Goal: Communication & Community: Answer question/provide support

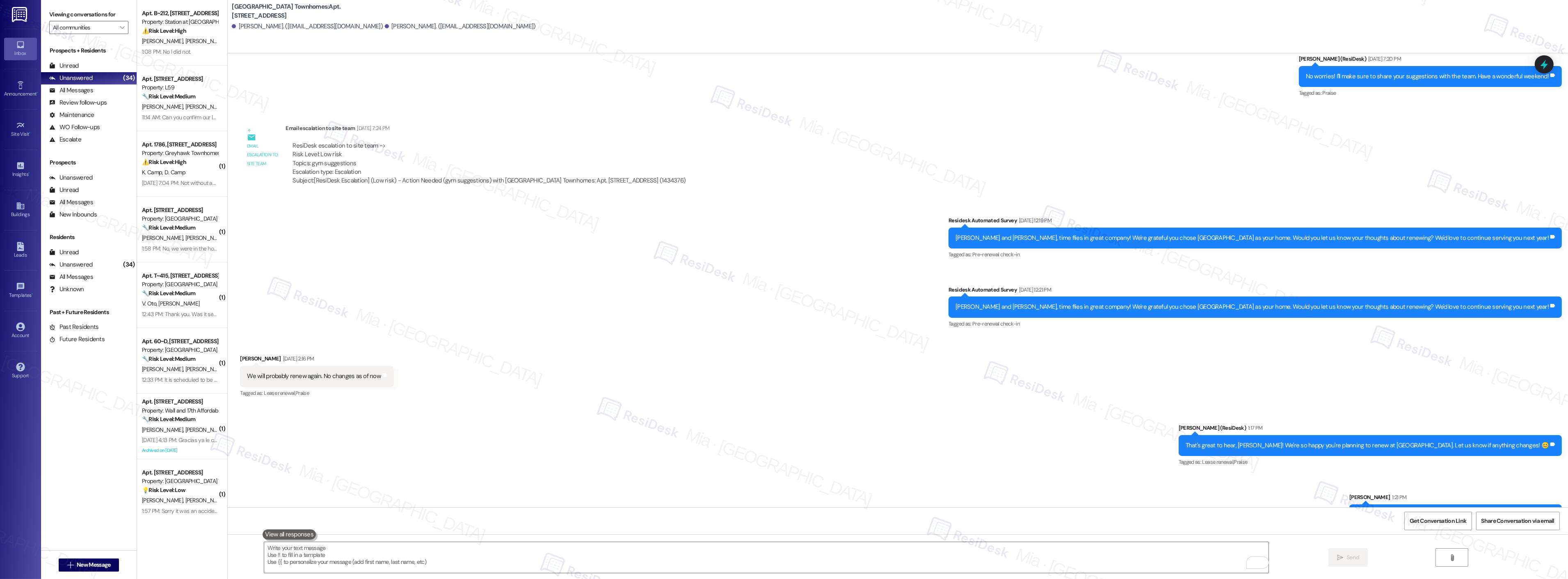
scroll to position [734, 0]
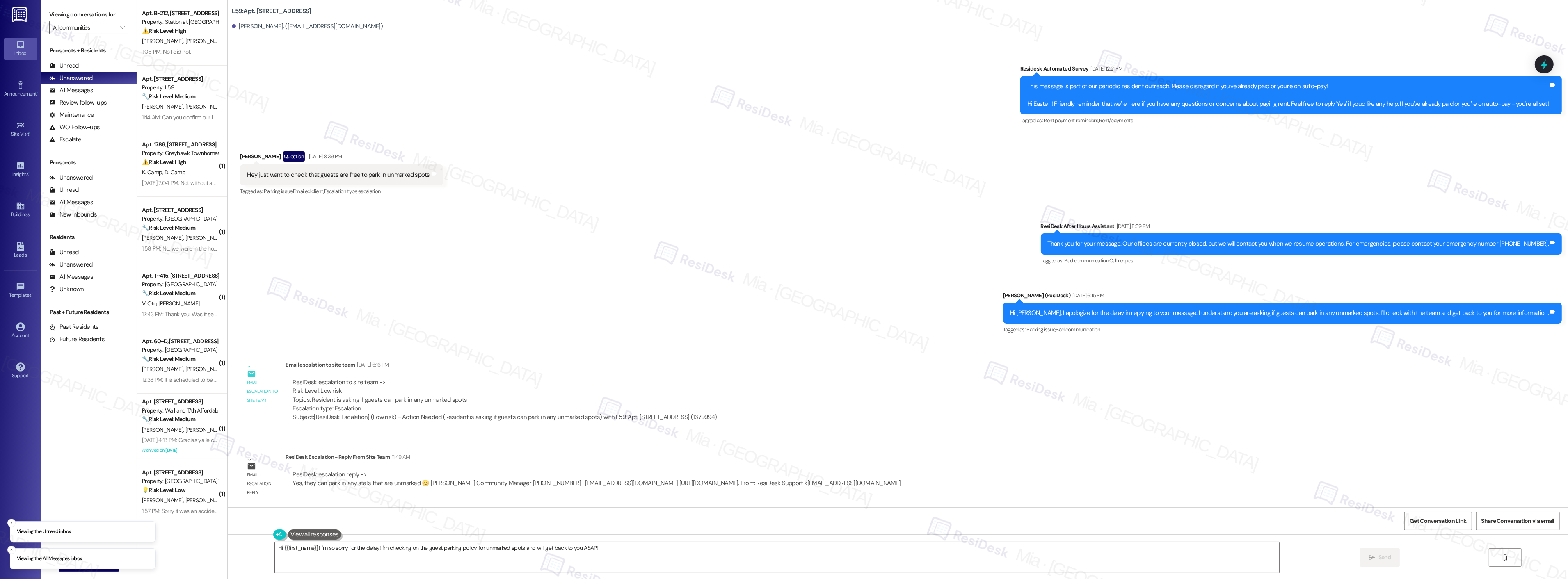
scroll to position [1884, 0]
click at [311, 547] on textarea "Hi {{first_name}}! I'm so sorry for the delay! I'm checking on the guest parkin…" at bounding box center [777, 557] width 1004 height 31
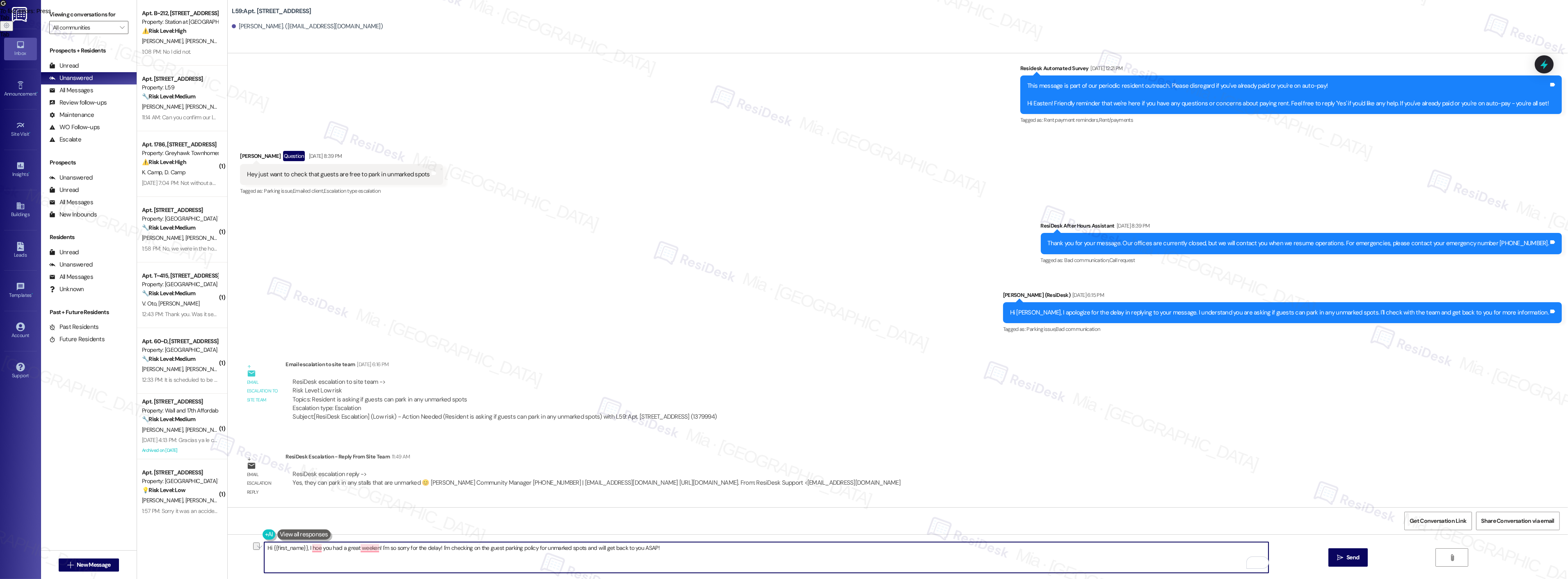
drag, startPoint x: 375, startPoint y: 546, endPoint x: 651, endPoint y: 547, distance: 276.0
click at [651, 547] on textarea "Hi {{first_name}}, I hoe you had a great weeken! I'm so sorry for the delay! I'…" at bounding box center [766, 557] width 1004 height 31
click at [310, 549] on textarea "Hi {{first_name}}, I hoe you had a great weekend!" at bounding box center [766, 557] width 1004 height 31
click at [399, 551] on textarea "Hi {{first_name}}, I hope you had a great weekend!" at bounding box center [766, 557] width 1004 height 31
click at [505, 550] on textarea "Hi {{first_name}}, I hope you had a great weekend! The team confirmed that the …" at bounding box center [766, 557] width 1004 height 31
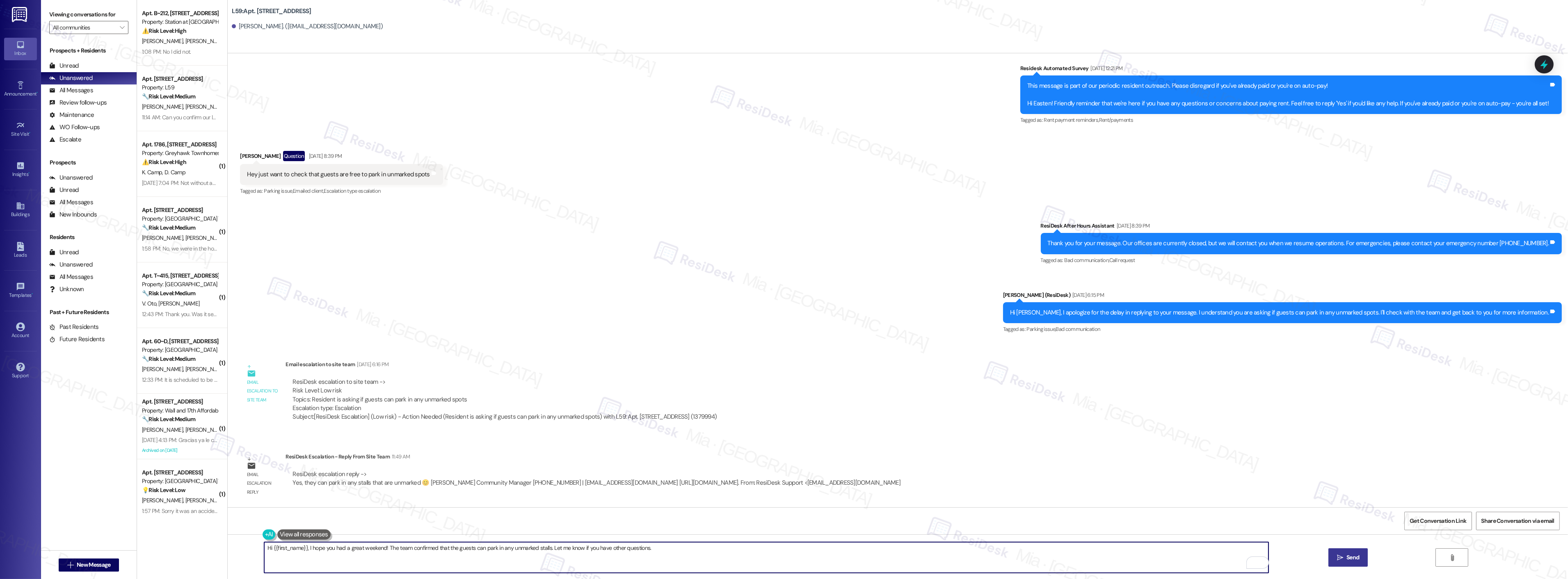
type textarea "Hi {{first_name}}, I hope you had a great weekend! The team confirmed that the …"
click at [1346, 554] on span "Send" at bounding box center [1353, 557] width 13 height 9
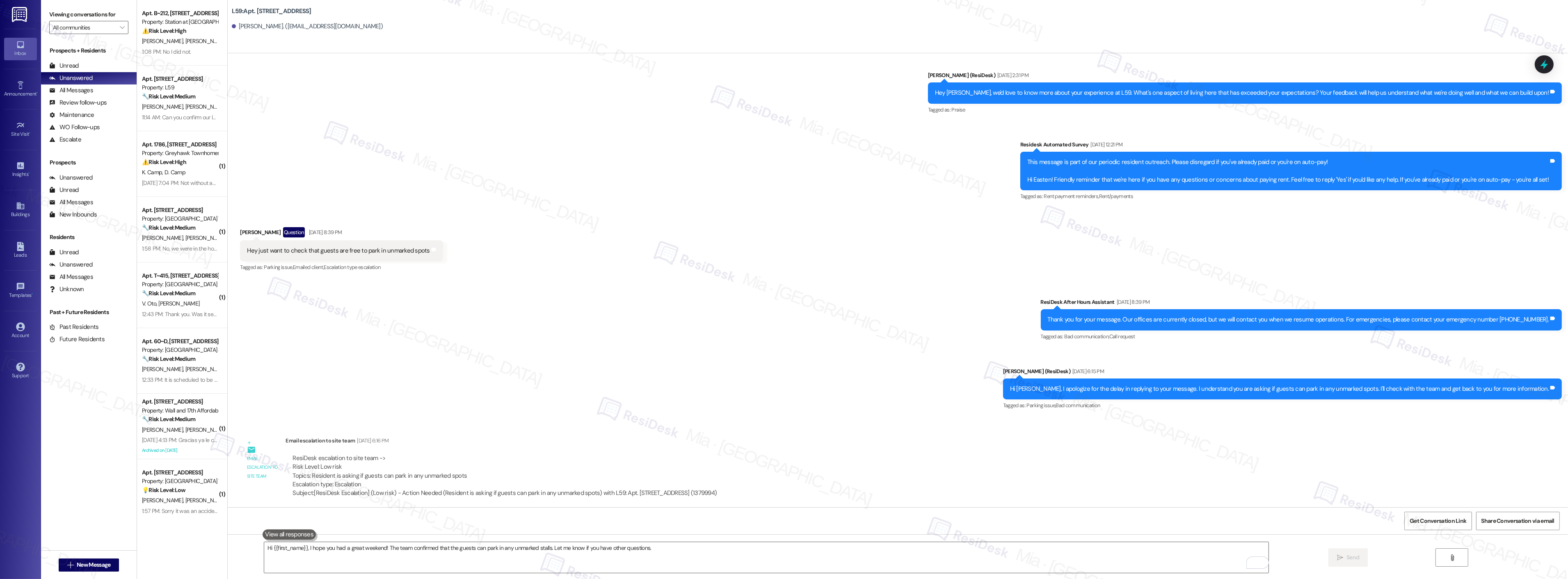
scroll to position [1941, 0]
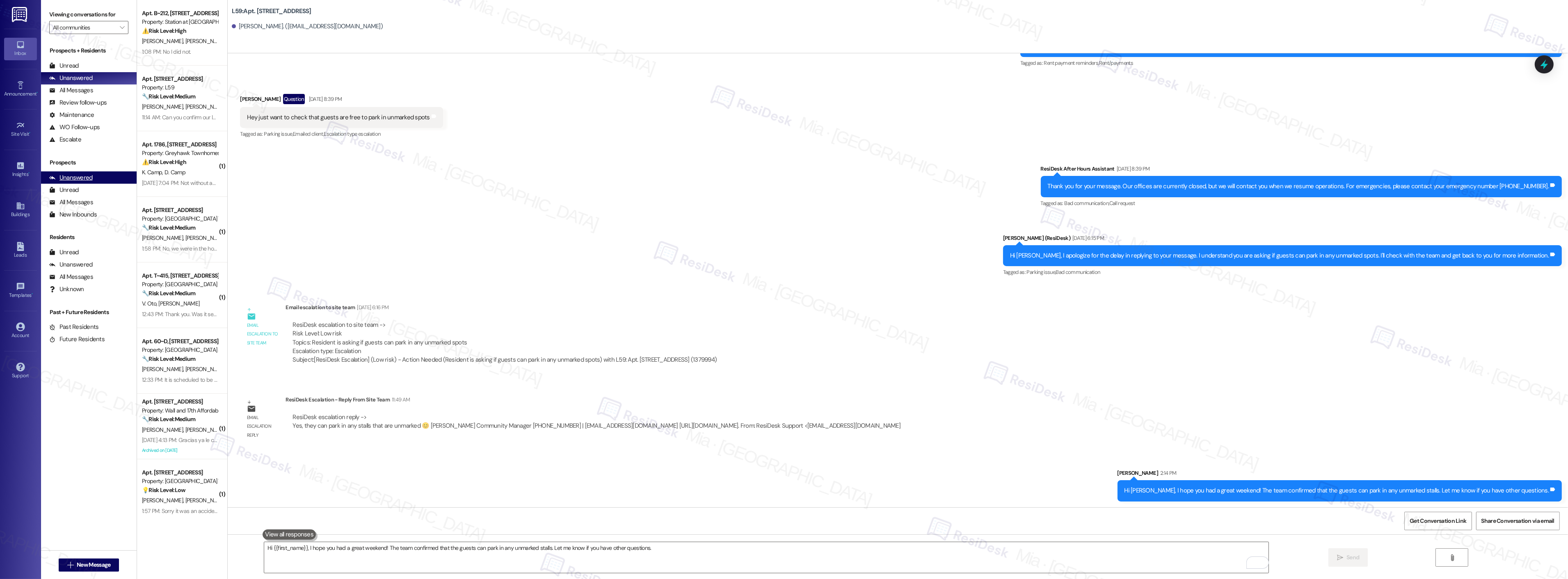
click at [87, 178] on div "Unanswered" at bounding box center [71, 178] width 43 height 9
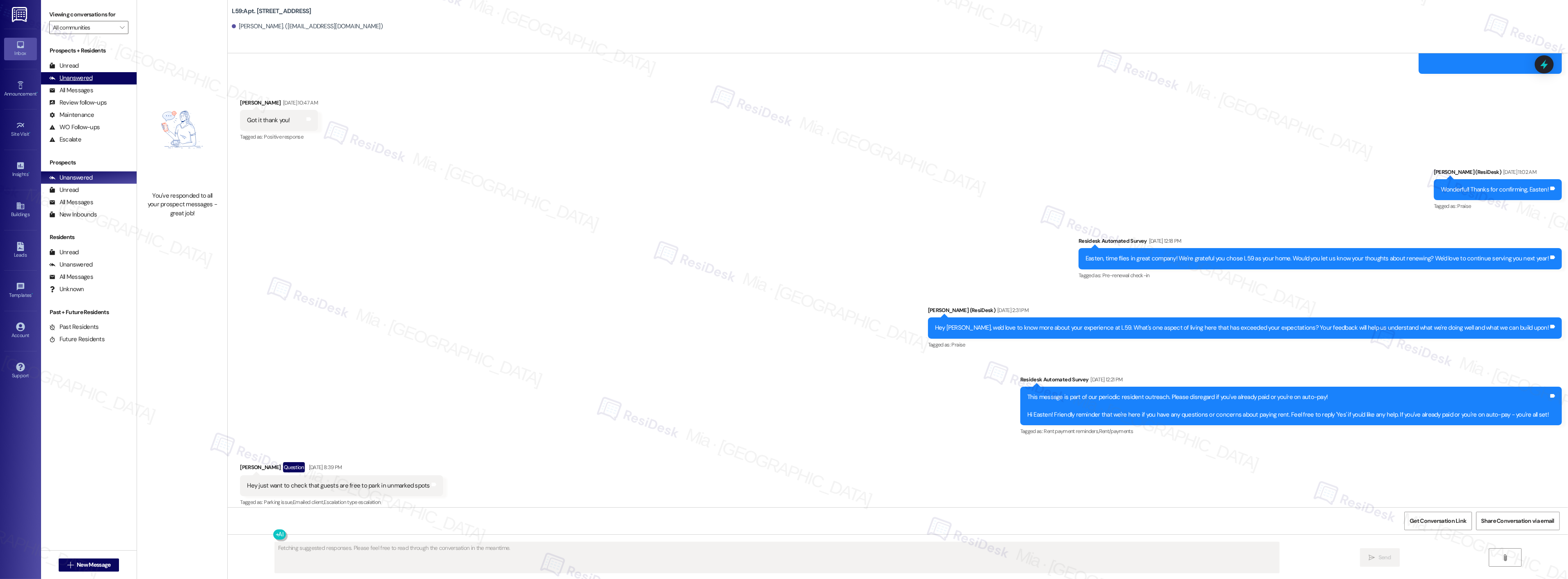
scroll to position [1580, 0]
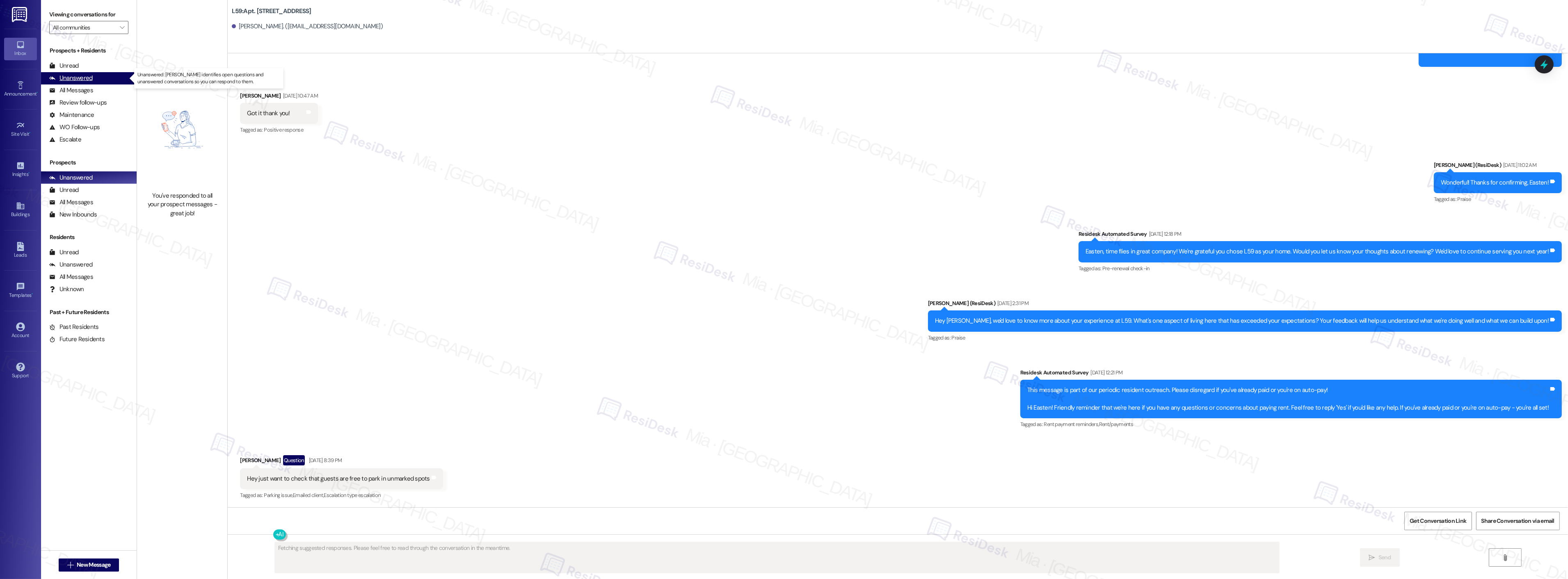
click at [89, 77] on div "Unanswered" at bounding box center [71, 78] width 43 height 9
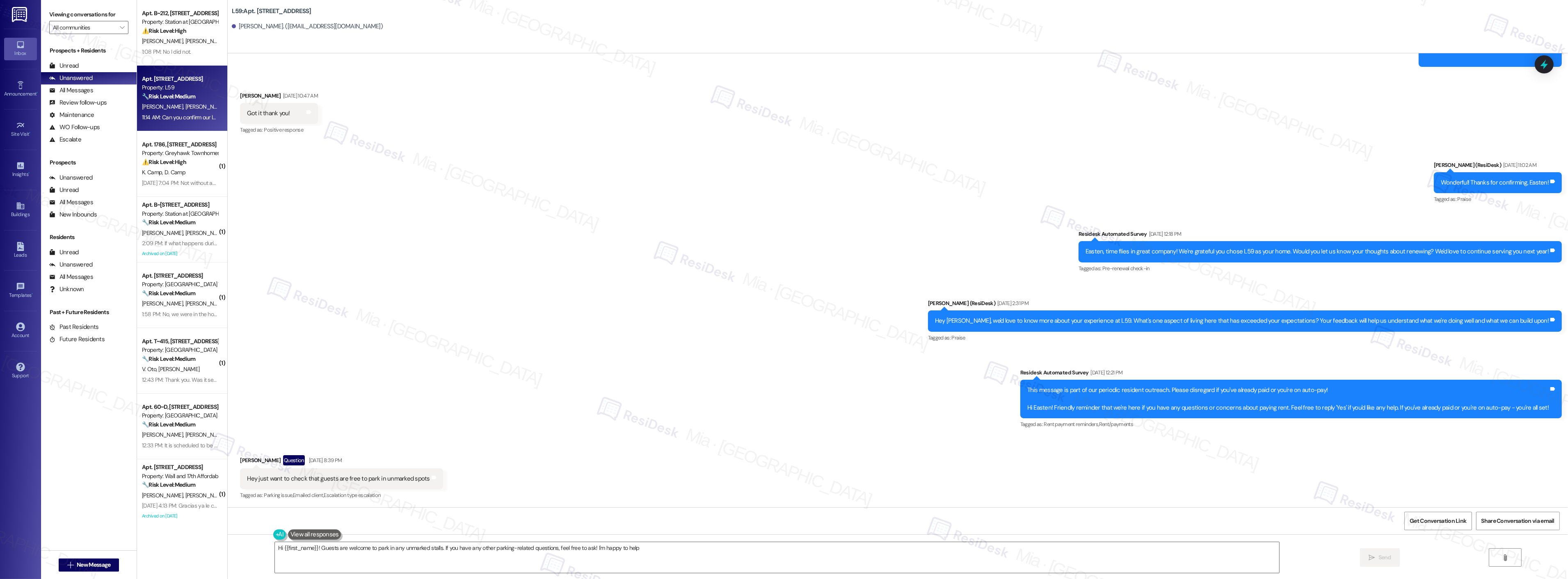
type textarea "Hi {{first_name}}! Guests are welcome to park in any unmarked stalls. If you ha…"
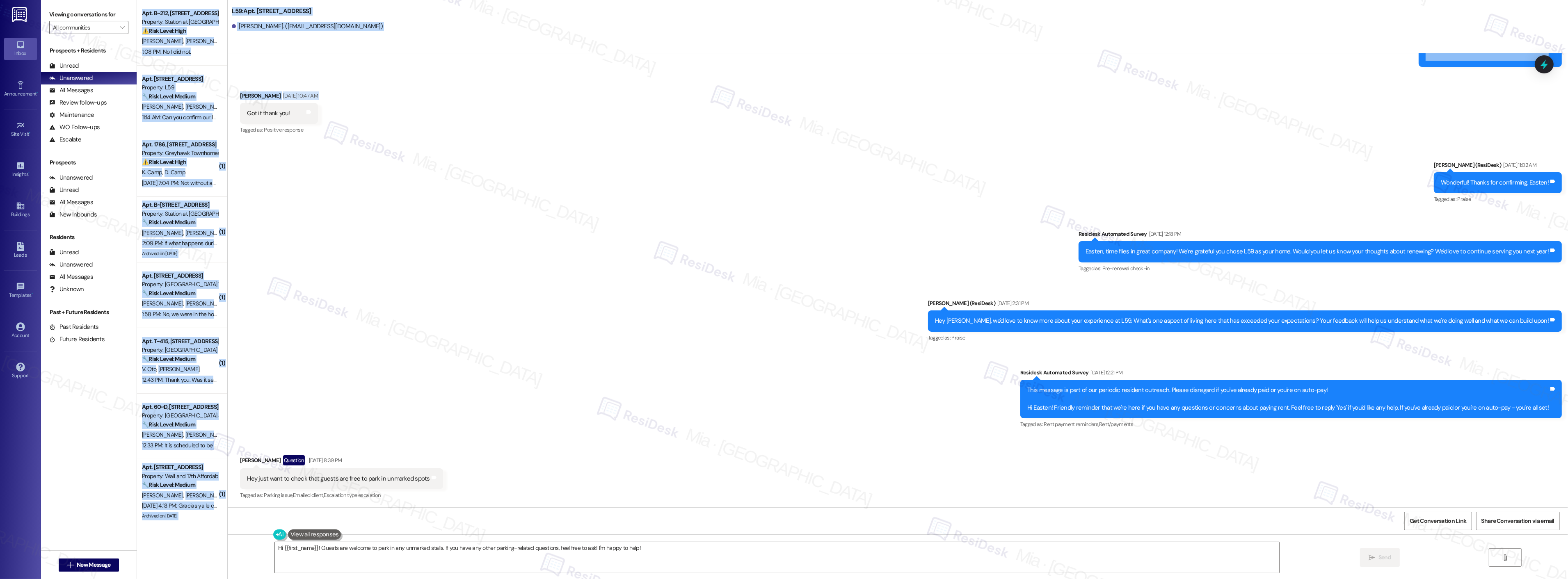
click at [219, 118] on div "Apt. B~212, 2229 North 100 West Property: Station at Park Meadows ⚠️ Risk Level…" at bounding box center [852, 290] width 1431 height 579
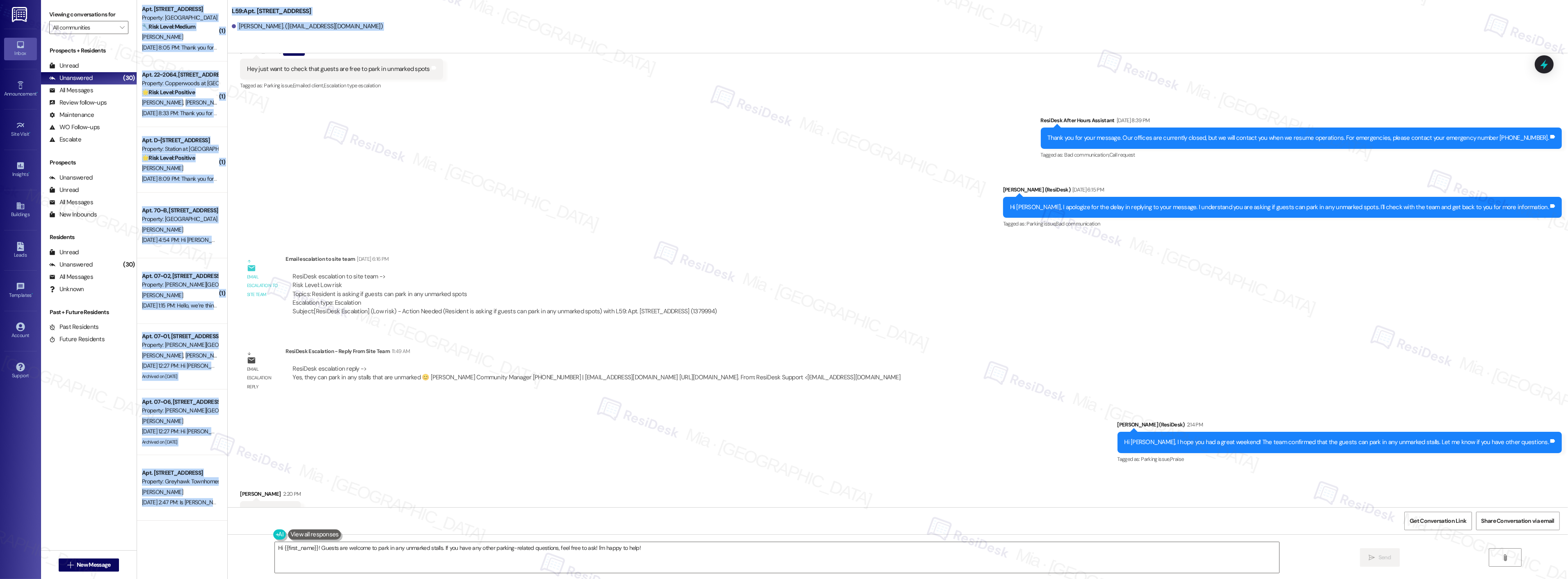
scroll to position [2010, 0]
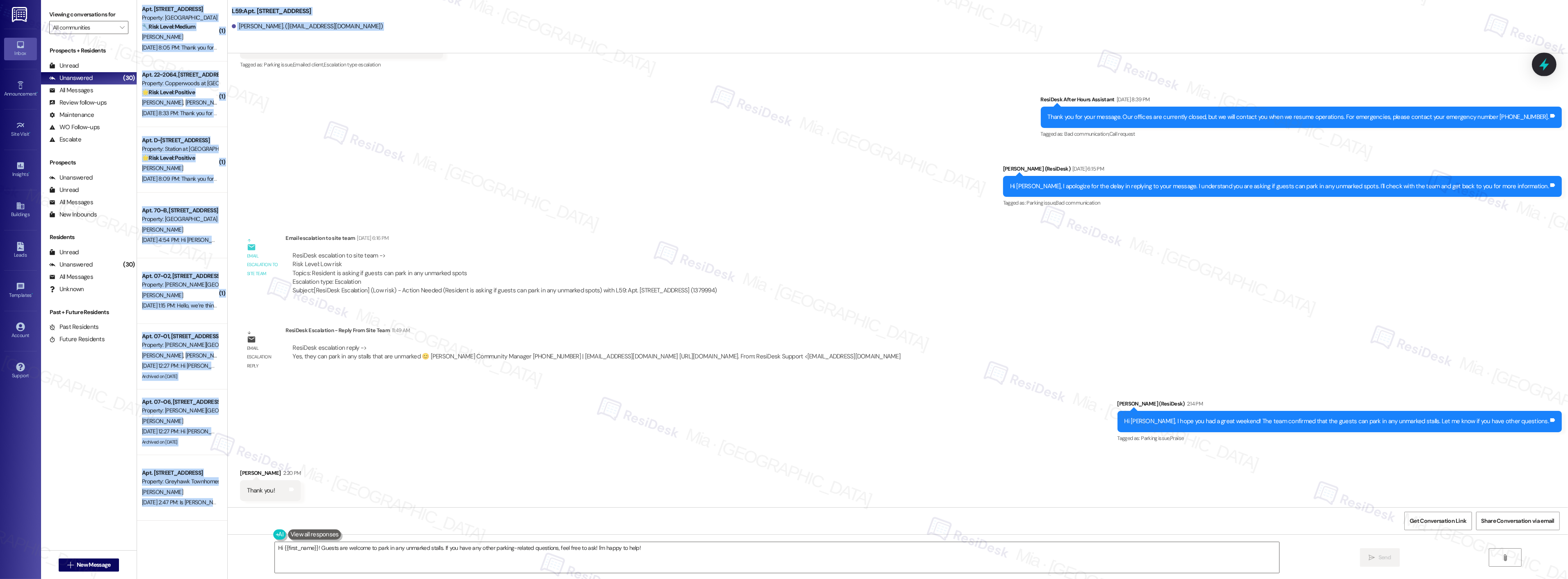
click at [1549, 63] on icon at bounding box center [1544, 64] width 14 height 14
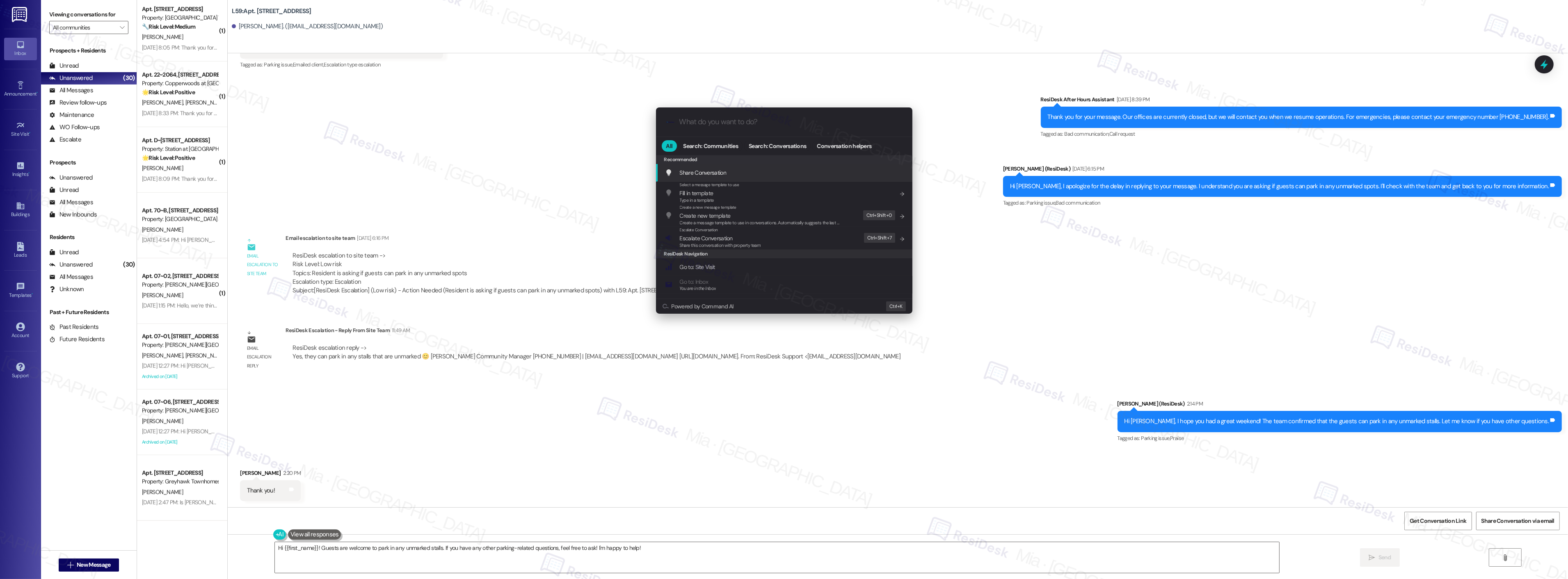
click at [721, 121] on input "What do you want to do?" at bounding box center [791, 122] width 223 height 9
type input "ar"
click at [895, 124] on icon "progress bar" at bounding box center [898, 122] width 7 height 7
click at [663, 552] on div ".cls-1{fill:#0a055f;}.cls-2{fill:#0cc4c4;} resideskLogoBlueOrange All Search: C…" at bounding box center [784, 290] width 1568 height 579
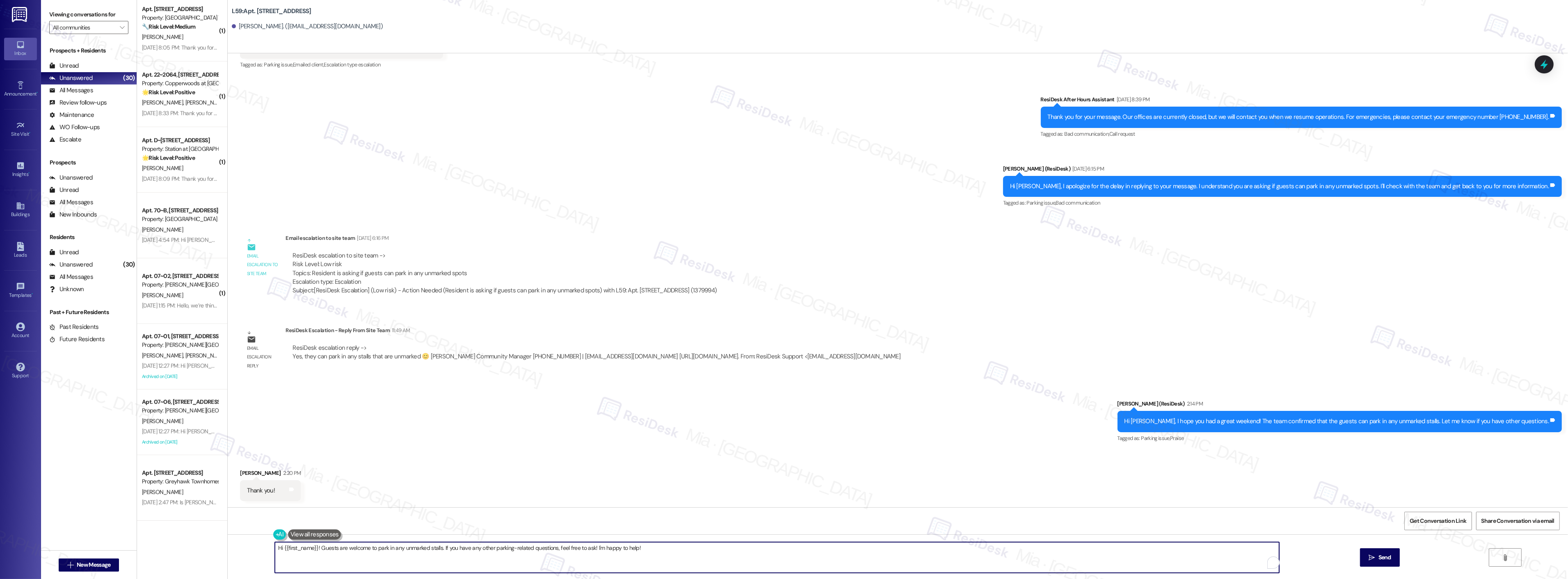
drag, startPoint x: 639, startPoint y: 547, endPoint x: 224, endPoint y: 547, distance: 415.0
click at [228, 547] on div "Hi {{first_name}}! Guests are welcome to park in any unmarked stalls. If you ha…" at bounding box center [898, 564] width 1340 height 61
type textarea "You're very welcome! Have a great week ahead."
click at [479, 465] on div "Received via SMS Easten Simpson 2:20 PM Thank you! Tags and notes" at bounding box center [898, 479] width 1340 height 57
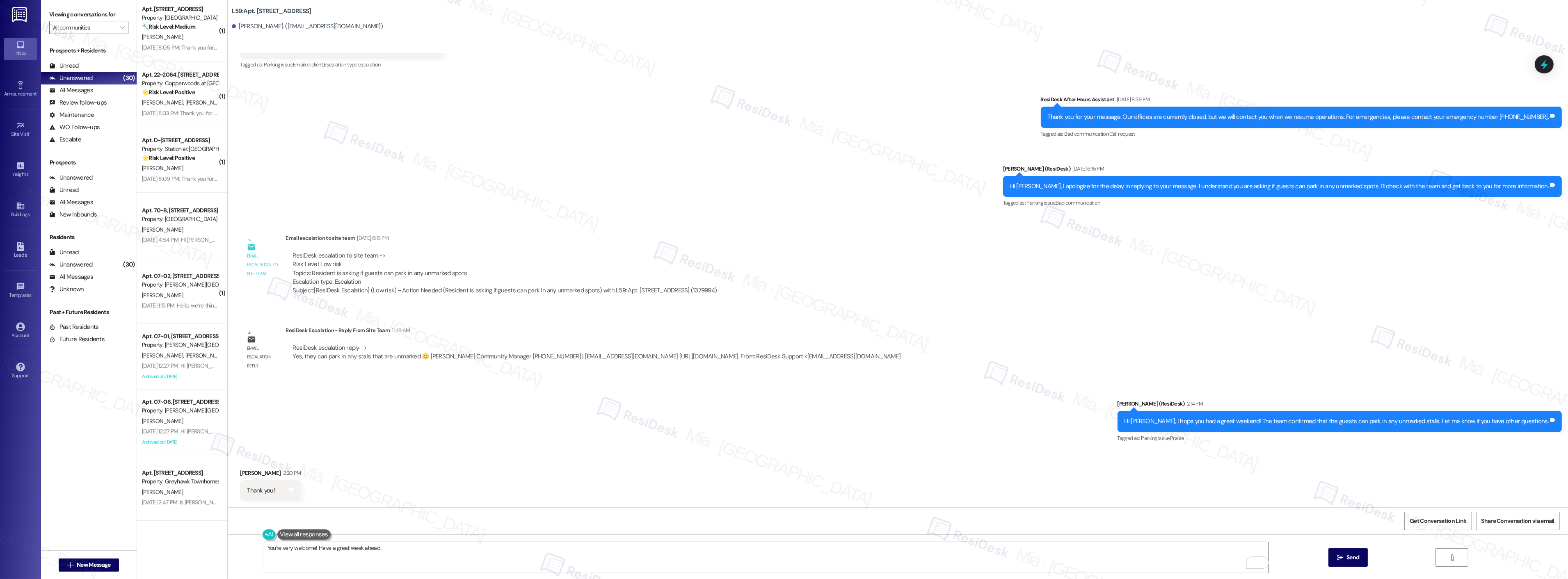
click at [1349, 547] on div "You're very welcome! Have a great week ahead.  Send " at bounding box center [898, 564] width 1340 height 61
click at [1345, 555] on span "Send" at bounding box center [1353, 557] width 16 height 9
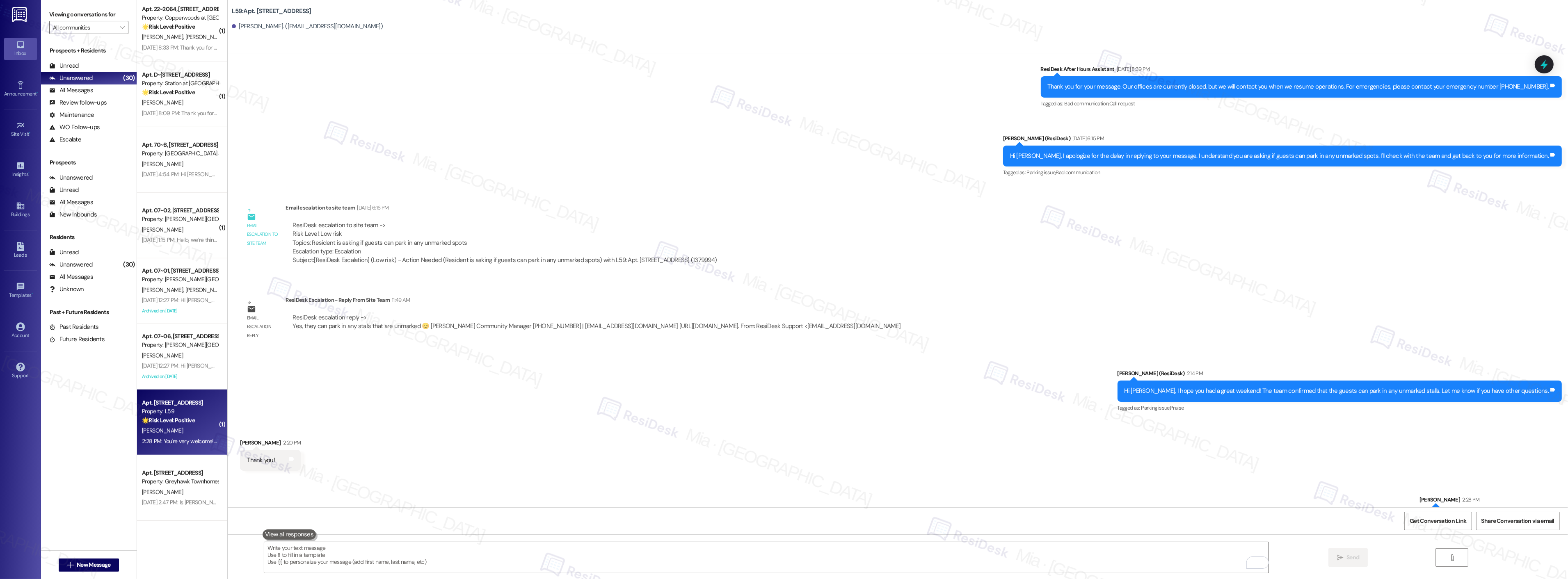
scroll to position [2067, 0]
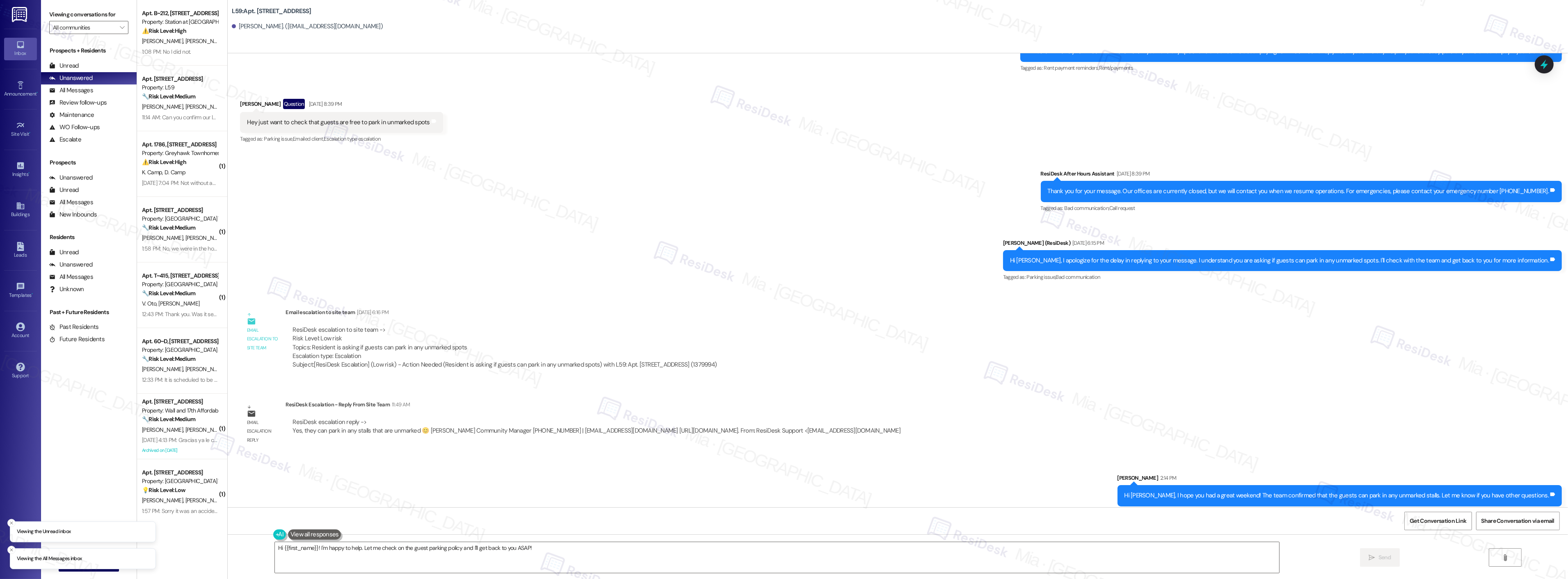
scroll to position [1941, 0]
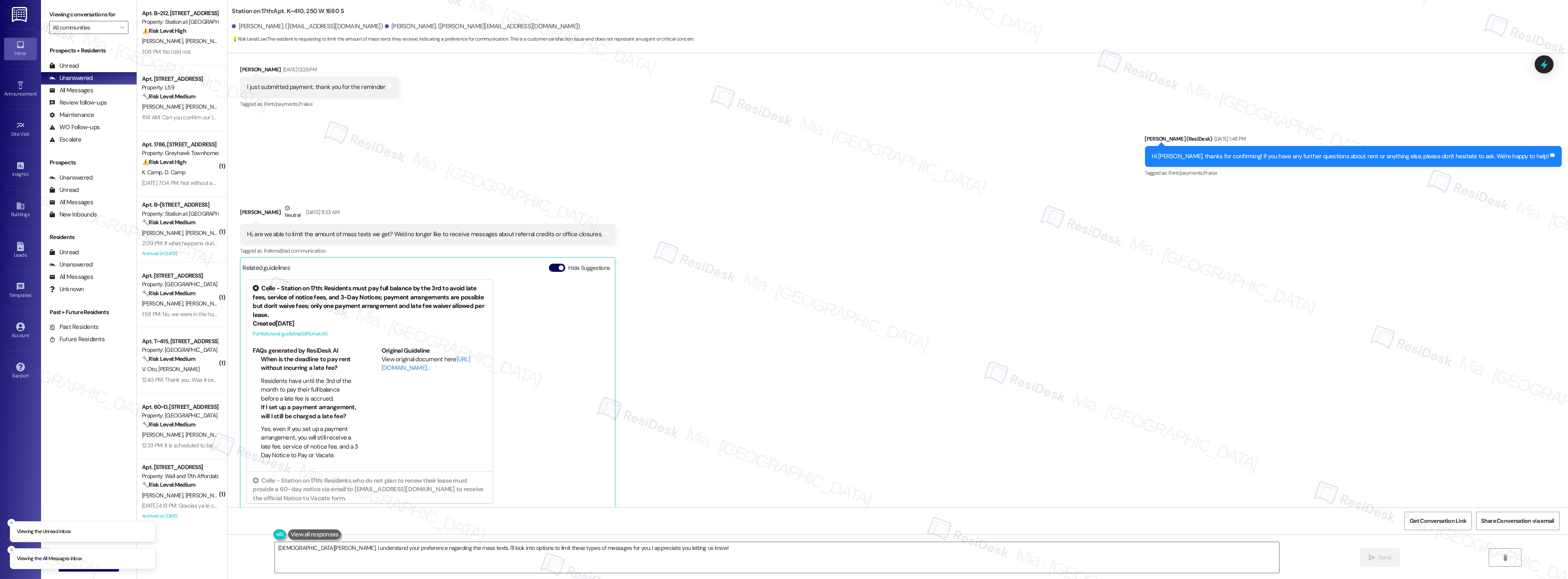
scroll to position [1998, 0]
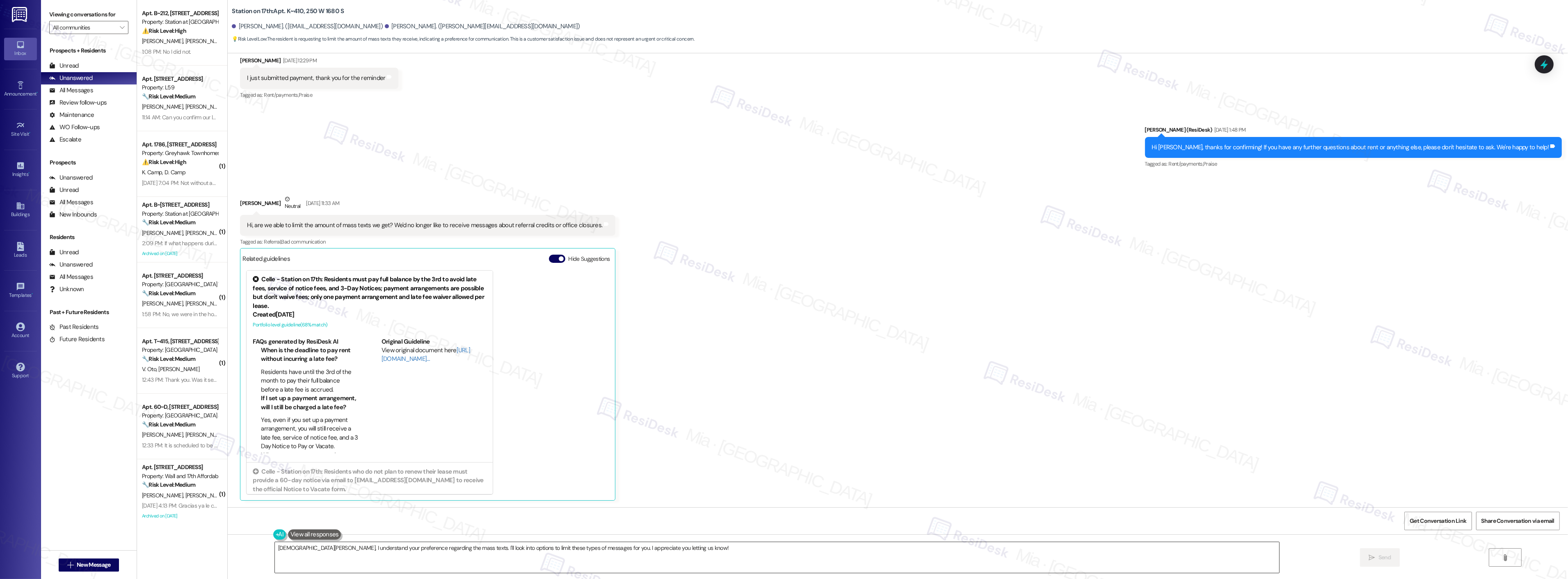
click at [293, 549] on textarea "Hi Daniel, I understand your preference regarding the mass texts. I'll look int…" at bounding box center [777, 557] width 1004 height 31
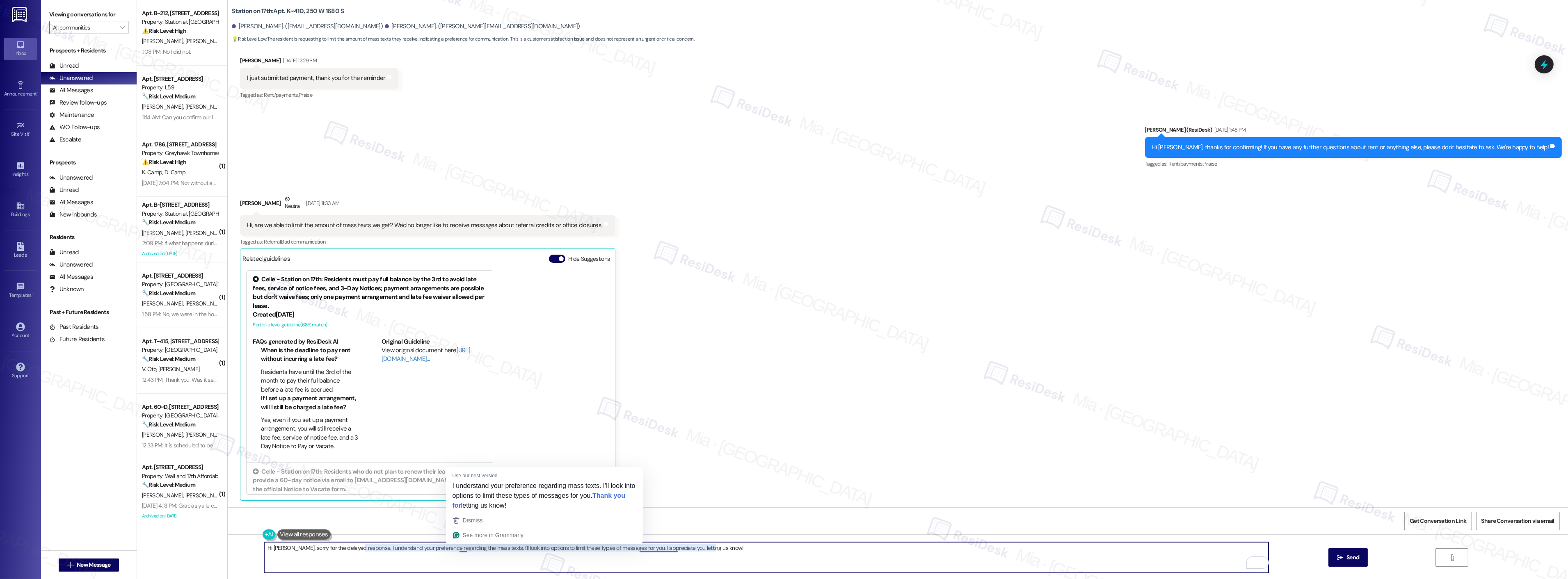
click at [502, 550] on textarea "Hi Daniel, sorry for the delayed response. I understand your preference regardi…" at bounding box center [766, 557] width 1004 height 31
drag, startPoint x: 486, startPoint y: 549, endPoint x: 620, endPoint y: 547, distance: 134.0
click at [620, 547] on textarea "Hi Daniel, sorry for the delayed response. I understand your preference regardi…" at bounding box center [766, 557] width 1004 height 31
drag, startPoint x: 618, startPoint y: 547, endPoint x: 538, endPoint y: 550, distance: 80.1
click at [538, 550] on textarea "Hi Daniel, sorry for the delayed response. I understand your preference regardi…" at bounding box center [766, 557] width 1004 height 31
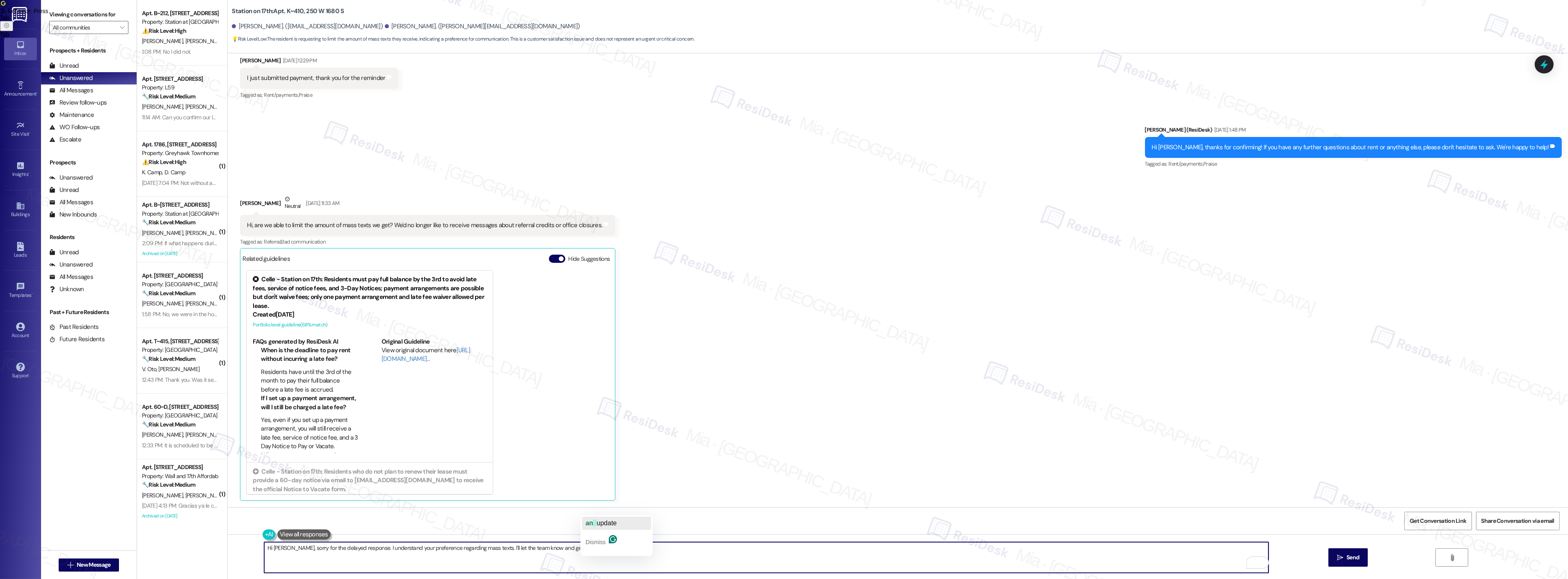
click at [603, 522] on span "update" at bounding box center [606, 522] width 20 height 7
type textarea "Hi Daniel, sorry for the delayed response. I understand your preference regardi…"
click at [1351, 558] on span "Send" at bounding box center [1353, 557] width 13 height 9
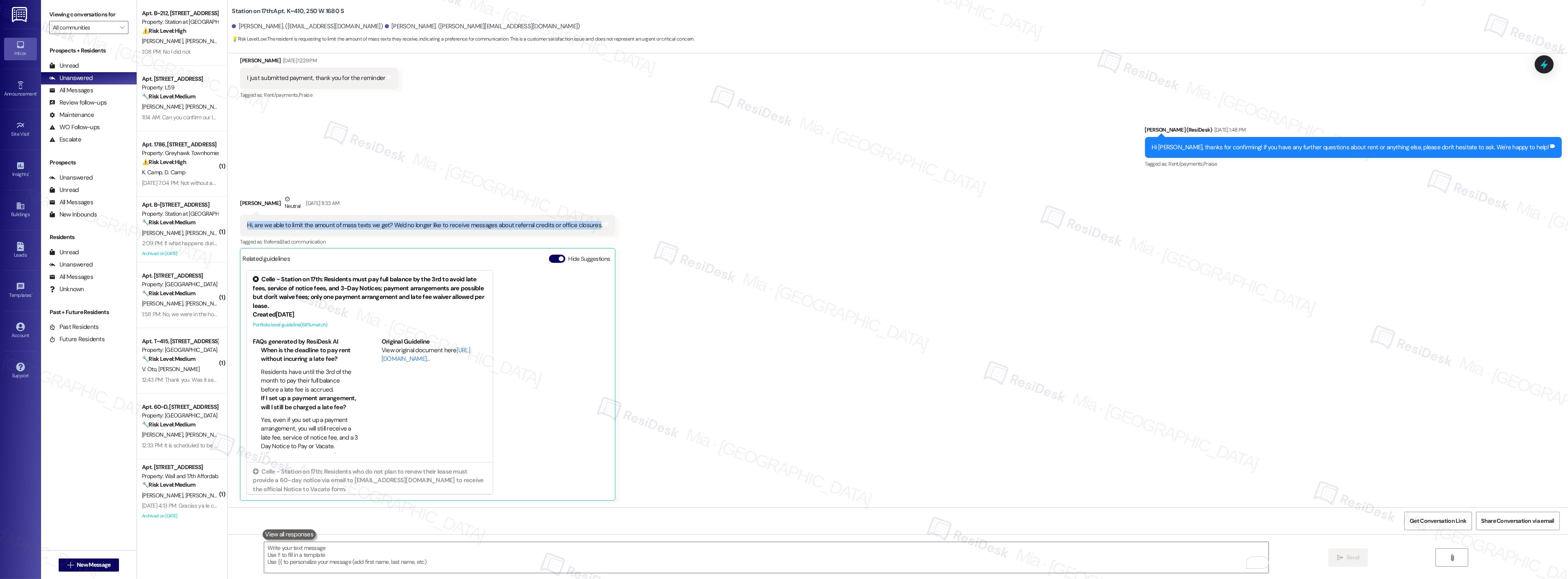
drag, startPoint x: 240, startPoint y: 224, endPoint x: 585, endPoint y: 229, distance: 345.0
click at [585, 229] on div "Hi, are we able to limit the amount of mass texts we get? We'd no longer like t…" at bounding box center [425, 225] width 355 height 9
copy div "Hi, are we able to limit the amount of mass texts we get? We'd no longer like t…"
click at [1550, 66] on icon at bounding box center [1544, 64] width 14 height 14
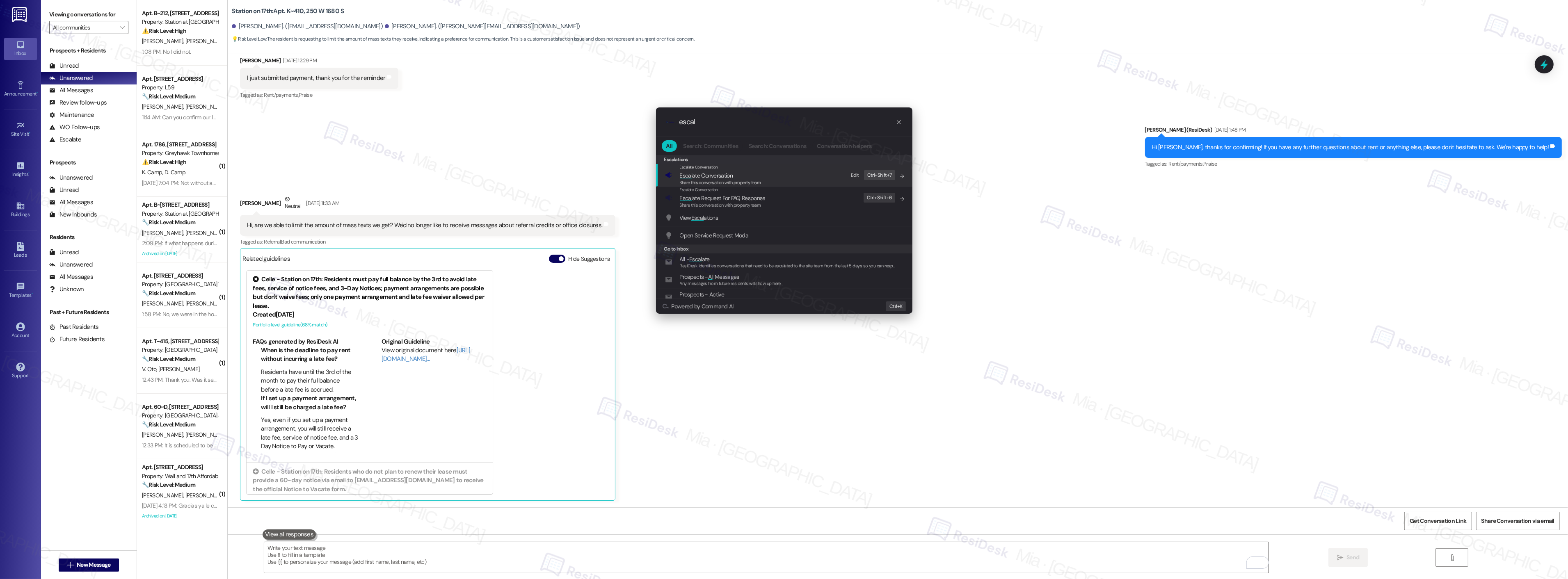
type input "escal"
click at [715, 174] on span "Escal ate Conversation" at bounding box center [706, 175] width 53 height 7
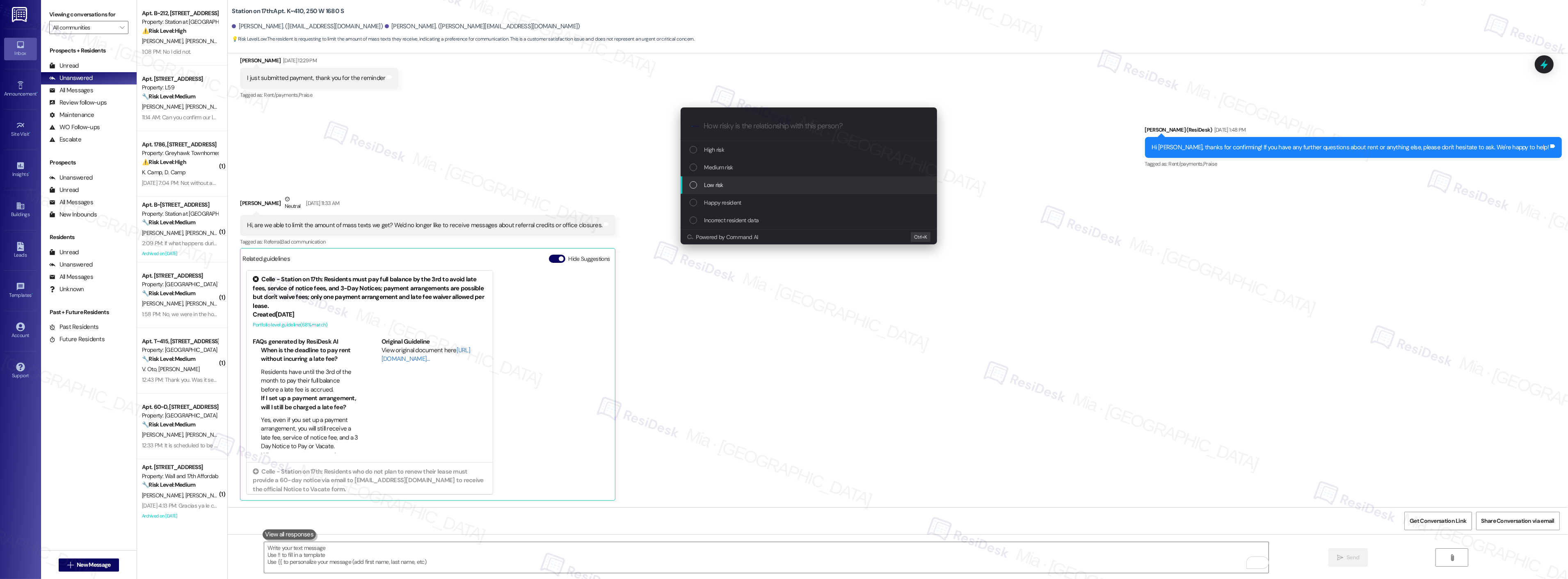
click at [712, 184] on span "Low risk" at bounding box center [713, 185] width 19 height 9
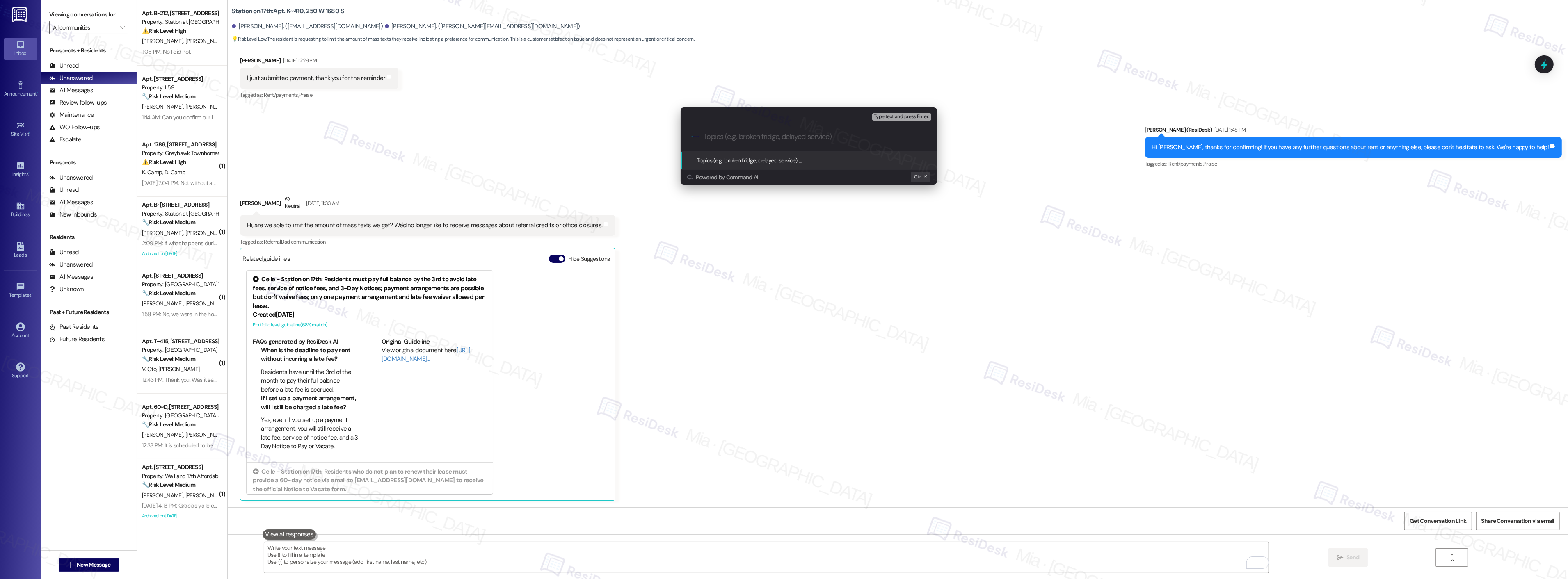
paste input "Hi, are we able to limit the amount of mass texts we get? We'd no longer like t…"
drag, startPoint x: 716, startPoint y: 137, endPoint x: 670, endPoint y: 137, distance: 46.0
click at [670, 137] on div "Escalate Conversation Low risk Topics (e.g. broken fridge, delayed service) Any…" at bounding box center [784, 290] width 1568 height 579
click at [753, 136] on input "Hi, are we able to limit the amount of mass texts we get? We'd no longer like t…" at bounding box center [812, 137] width 216 height 9
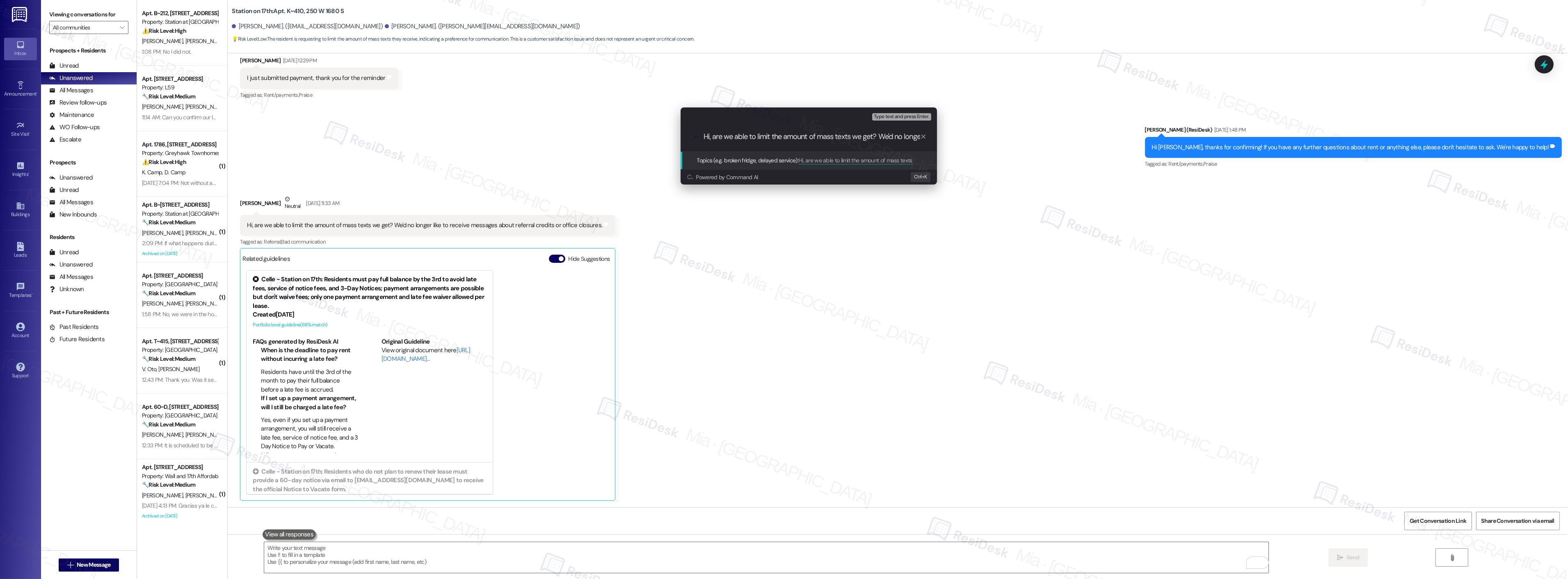
drag, startPoint x: 895, startPoint y: 136, endPoint x: 699, endPoint y: 134, distance: 196.0
click at [699, 134] on div ".cls-1{fill:#0a055f;}.cls-2{fill:#0cc4c4;} resideskLogoBlueOrange Hi, are we ab…" at bounding box center [808, 137] width 256 height 29
type input "Resident no longer like to receive messages about referral credits or office cl…"
drag, startPoint x: 834, startPoint y: 136, endPoint x: 970, endPoint y: 136, distance: 136.0
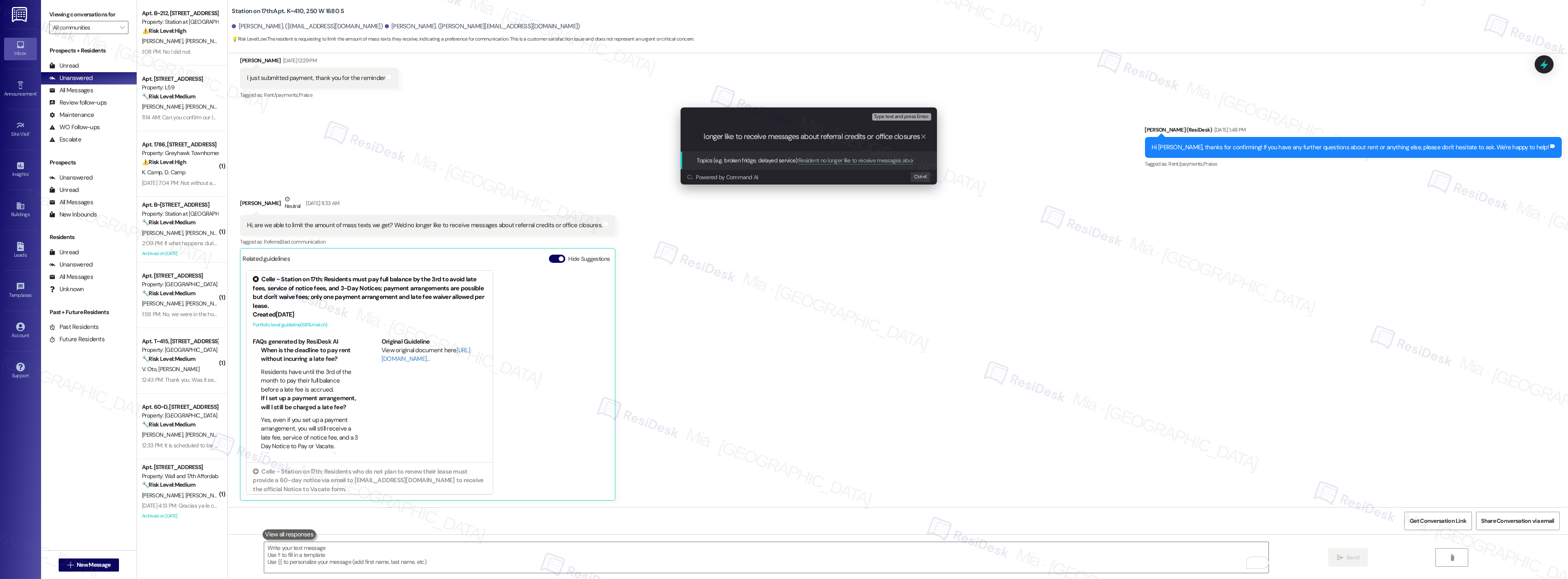
click at [970, 136] on div "Escalate Conversation Low risk Topics (e.g. broken fridge, delayed service) Any…" at bounding box center [784, 290] width 1568 height 579
click at [863, 136] on input "Resident no longer like to receive messages about referral credits or office cl…" at bounding box center [812, 137] width 216 height 9
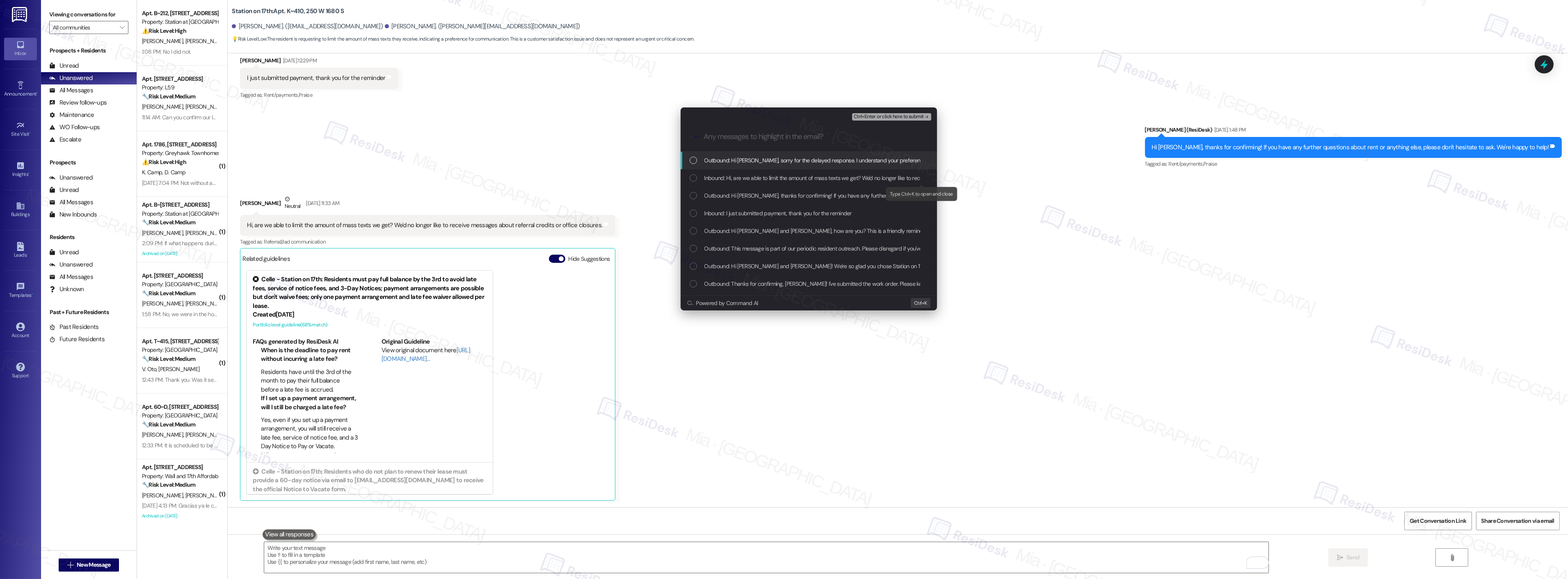
scroll to position [0, 0]
click at [698, 179] on div "Inbound: Hi, are we able to limit the amount of mass texts we get? We'd no long…" at bounding box center [810, 178] width 240 height 9
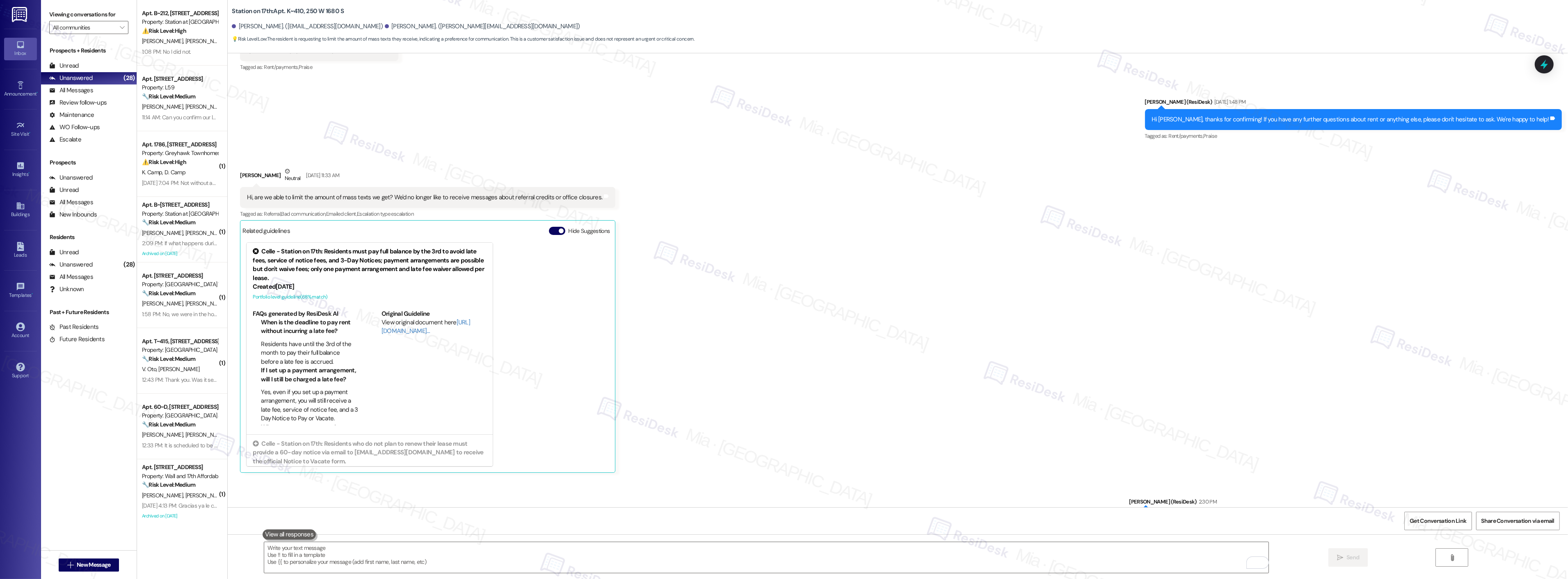
scroll to position [2067, 0]
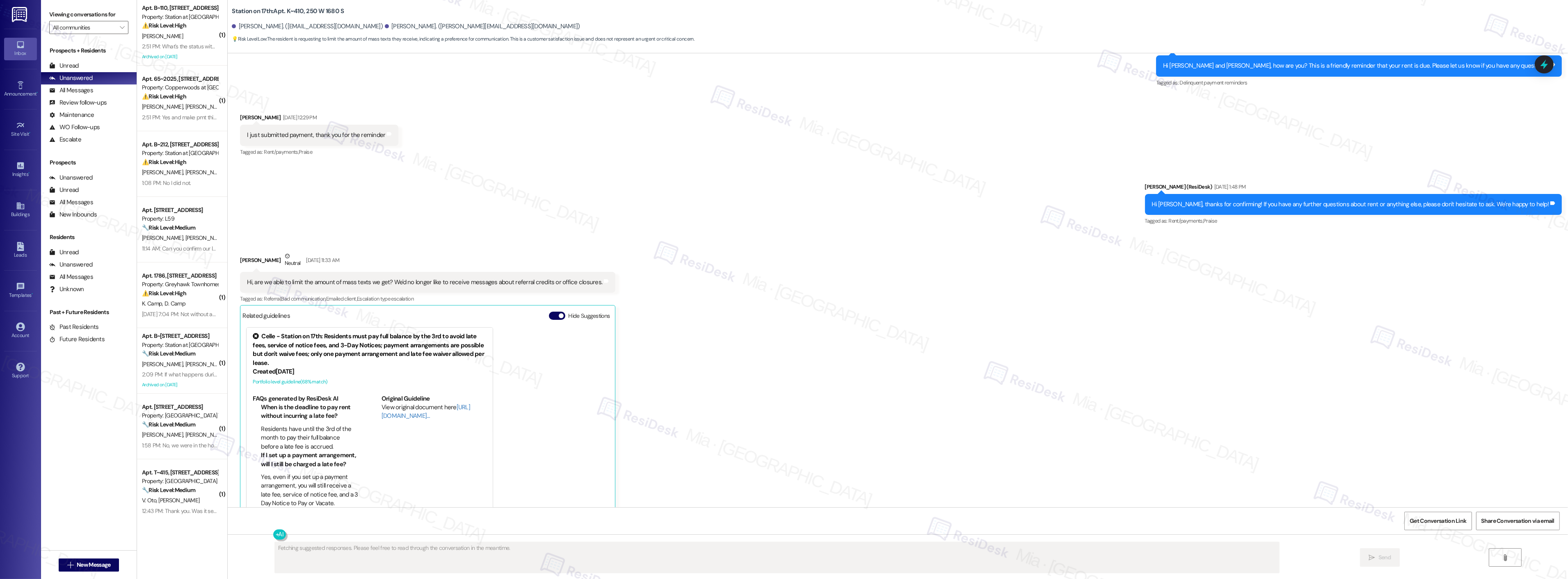
scroll to position [1998, 0]
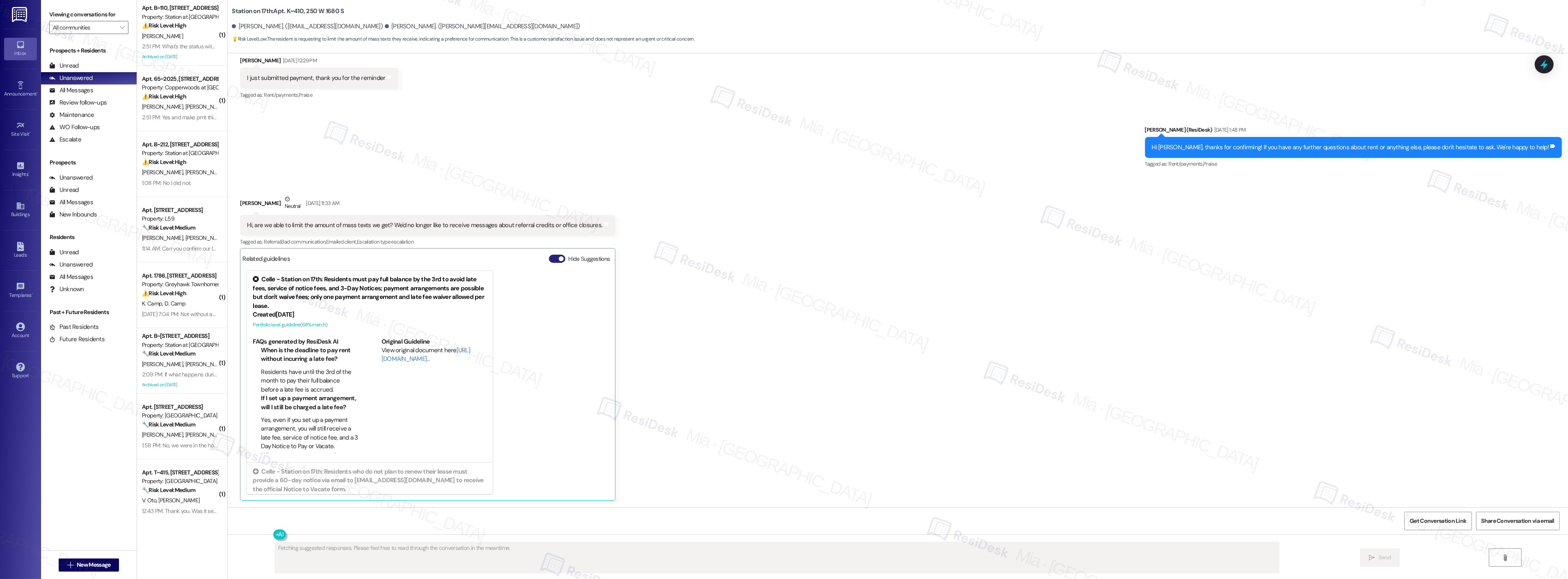
click at [549, 256] on button "Hide Suggestions" at bounding box center [557, 258] width 16 height 8
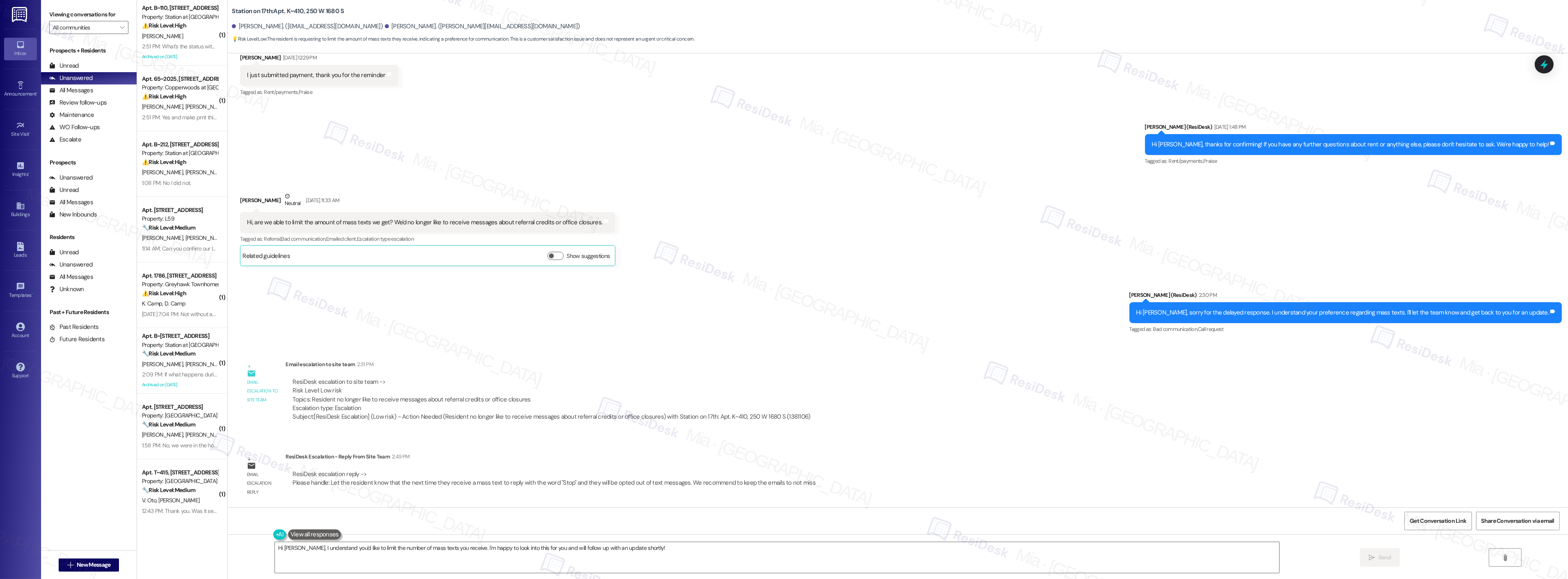
scroll to position [2001, 0]
click at [287, 547] on textarea "Hi Daniel, I understand you'd like to limit the number of mass texts you receiv…" at bounding box center [777, 557] width 1004 height 31
type textarea "Hi Jess, I understand you'd like to limit the number of mass texts you receive.…"
drag, startPoint x: 261, startPoint y: 547, endPoint x: 659, endPoint y: 547, distance: 398.0
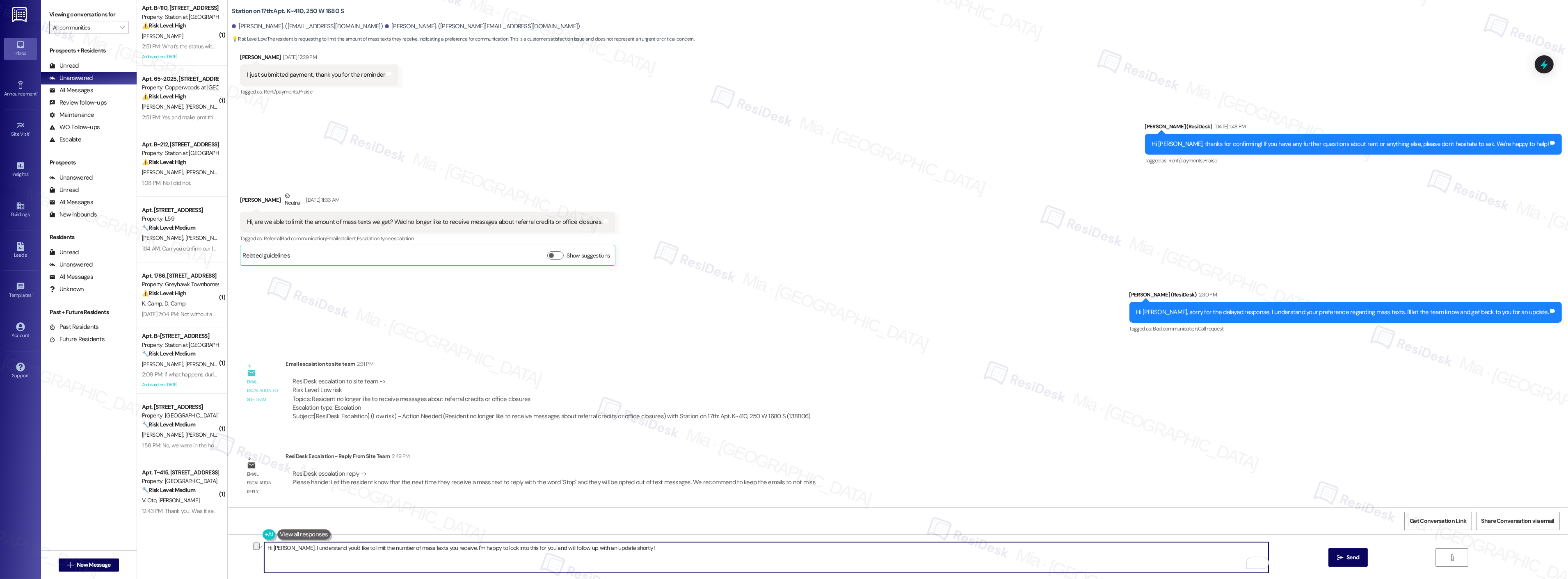
click at [659, 547] on textarea "Hi Jess, I understand you'd like to limit the number of mass texts you receive.…" at bounding box center [766, 557] width 1004 height 31
click at [317, 546] on textarea "To enrich screen reader interactions, please activate Accessibility in Grammarl…" at bounding box center [766, 557] width 1004 height 31
paste textarea "the next time they receive a mass text to reply with the word "Stop" and they w…"
click at [264, 547] on textarea "Ithe next time they receive a mass text to reply with the word "Stop" and they …" at bounding box center [766, 557] width 1004 height 31
click at [362, 548] on textarea "The team would like to ask the next time they receive a mass text to reply with…" at bounding box center [766, 557] width 1004 height 31
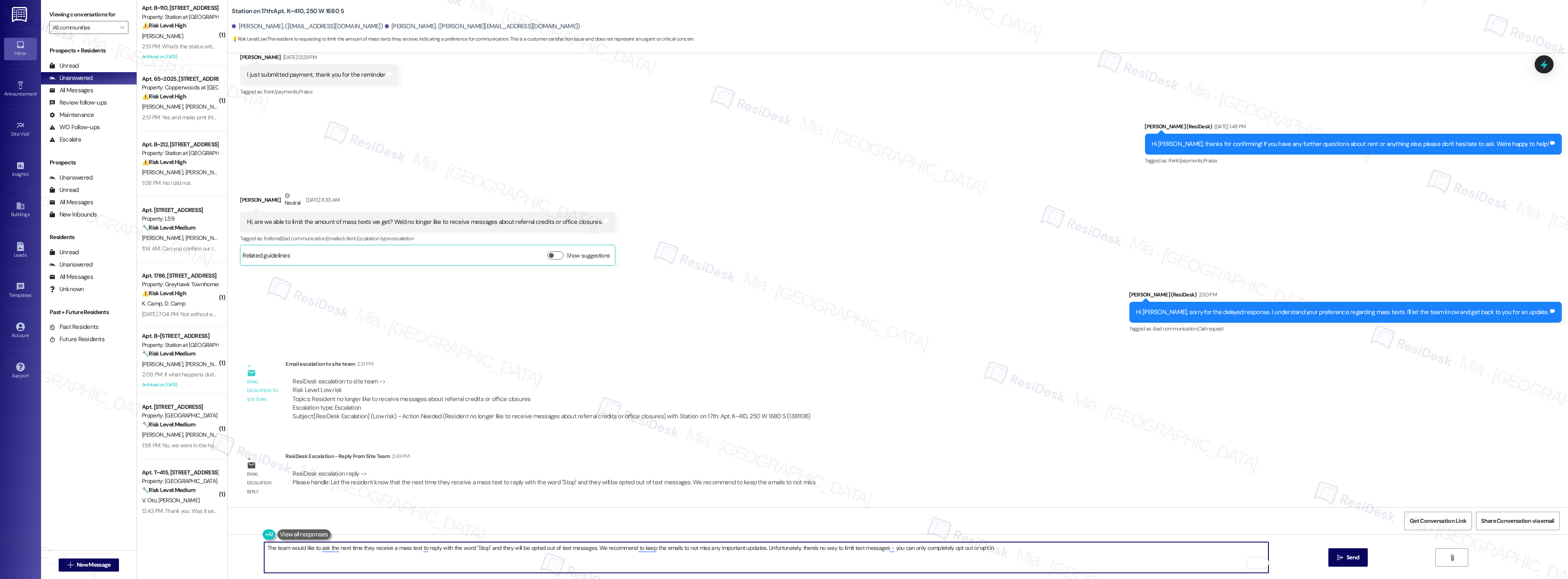
click at [362, 548] on textarea "The team would like to ask the next time they receive a mass text to reply with…" at bounding box center [766, 557] width 1004 height 31
click at [329, 522] on span "that" at bounding box center [330, 522] width 12 height 7
click at [441, 524] on span "you" at bounding box center [436, 522] width 12 height 7
click at [517, 525] on span "you" at bounding box center [514, 522] width 12 height 7
click at [660, 522] on span "keeping" at bounding box center [656, 522] width 24 height 7
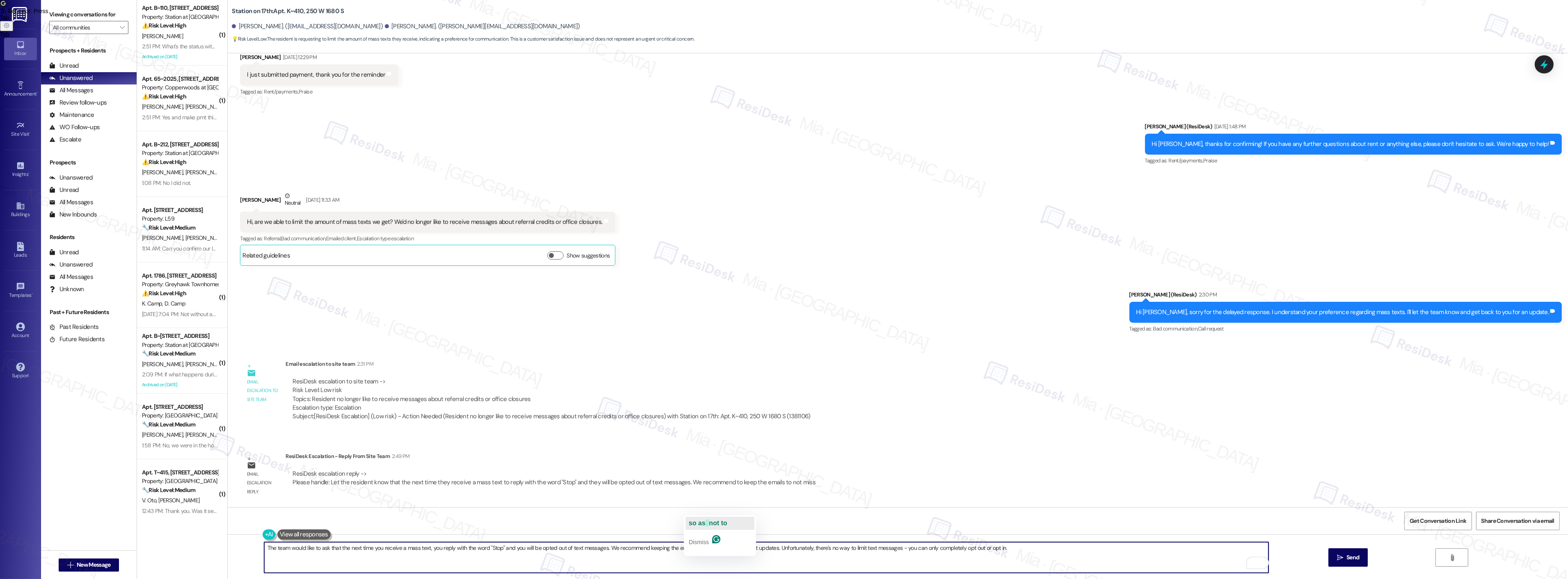
click at [699, 521] on span "so as" at bounding box center [698, 522] width 17 height 7
drag, startPoint x: 915, startPoint y: 547, endPoint x: 909, endPoint y: 547, distance: 6.0
click at [909, 547] on textarea "The team would like to ask that the next time you receive a mass text, you repl…" at bounding box center [766, 557] width 1004 height 31
click at [914, 549] on textarea "The team would like to ask that the next time you receive a mass text, you repl…" at bounding box center [766, 557] width 1004 height 31
click at [910, 524] on span "messages" at bounding box center [899, 522] width 30 height 7
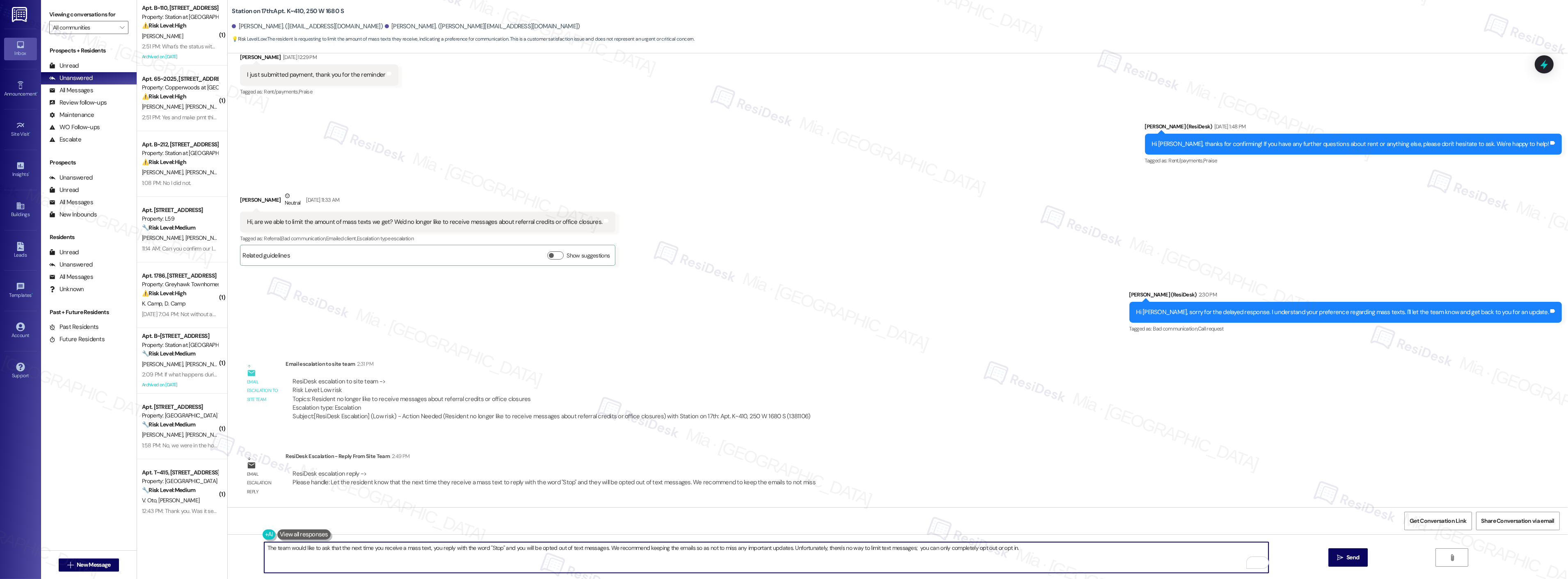
drag, startPoint x: 335, startPoint y: 547, endPoint x: 263, endPoint y: 547, distance: 72.0
click at [264, 547] on textarea "The team would like to ask that the next time you receive a mass text, you repl…" at bounding box center [766, 557] width 1004 height 31
drag, startPoint x: 337, startPoint y: 547, endPoint x: 257, endPoint y: 547, distance: 80.0
click at [254, 547] on div "The team would like to ask that the next time you receive a mass text, you repl…" at bounding box center [898, 564] width 1340 height 61
click at [502, 550] on textarea "Here's an update on your inquiry. The next time you receive a mass text, you re…" at bounding box center [766, 557] width 1004 height 31
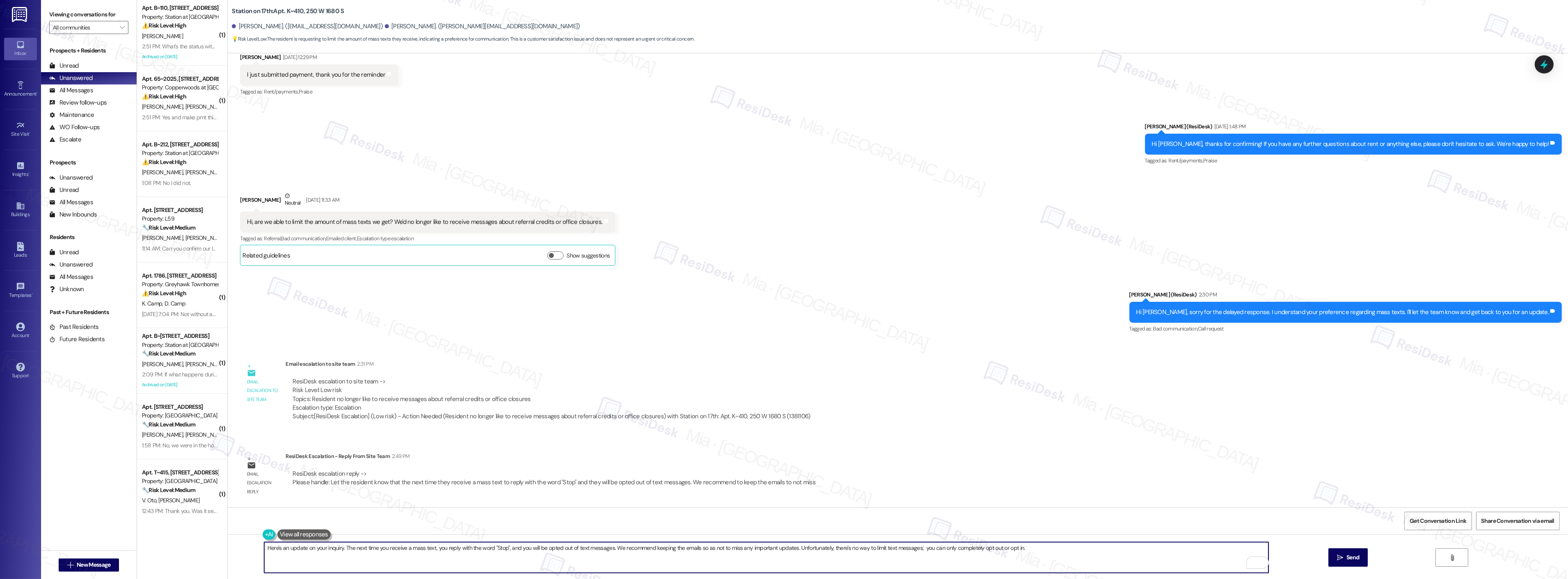
click at [1027, 544] on textarea "Here's an update on your inquiry. The next time you receive a mass text, you re…" at bounding box center [766, 557] width 1004 height 31
type textarea "Here's an update on your inquiry. The next time you receive a mass text, you re…"
click at [1361, 564] on button " Send" at bounding box center [1348, 557] width 40 height 18
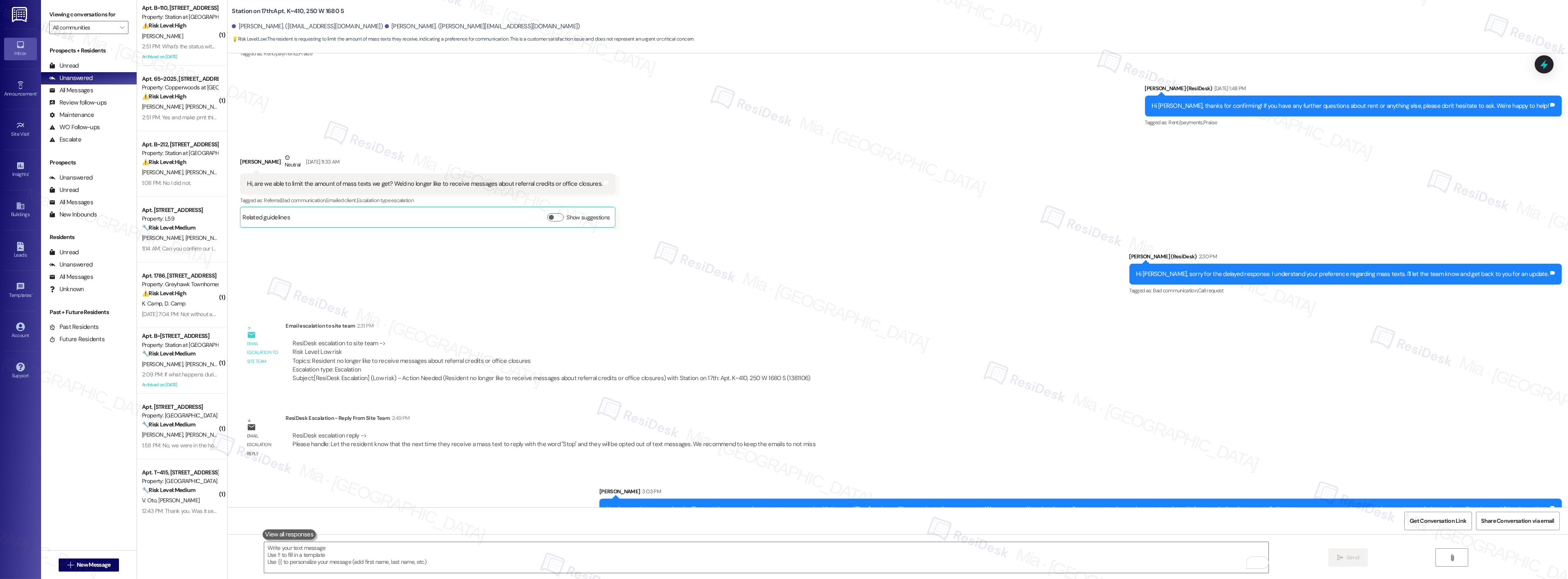
scroll to position [2059, 0]
